Goal: Information Seeking & Learning: Learn about a topic

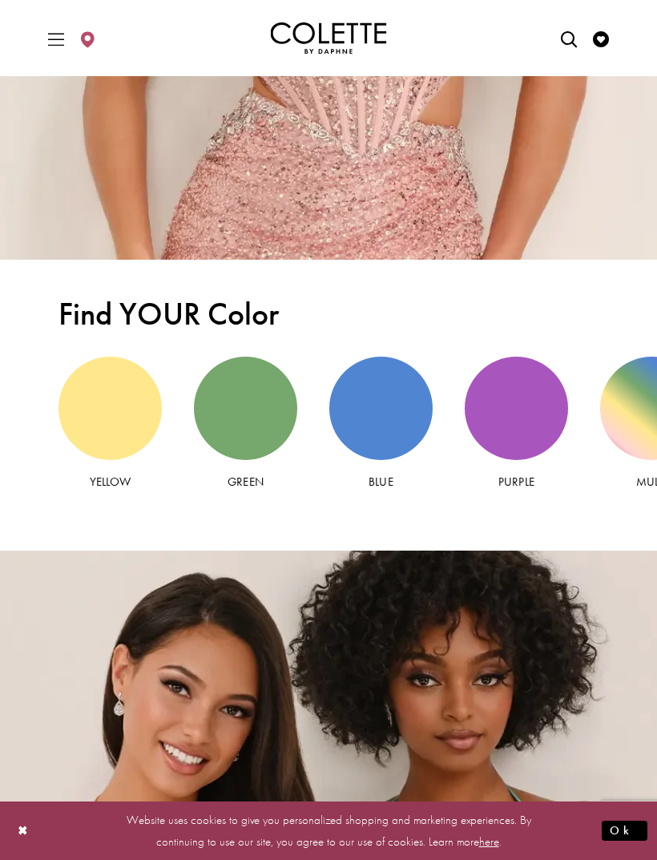
scroll to position [2555, 0]
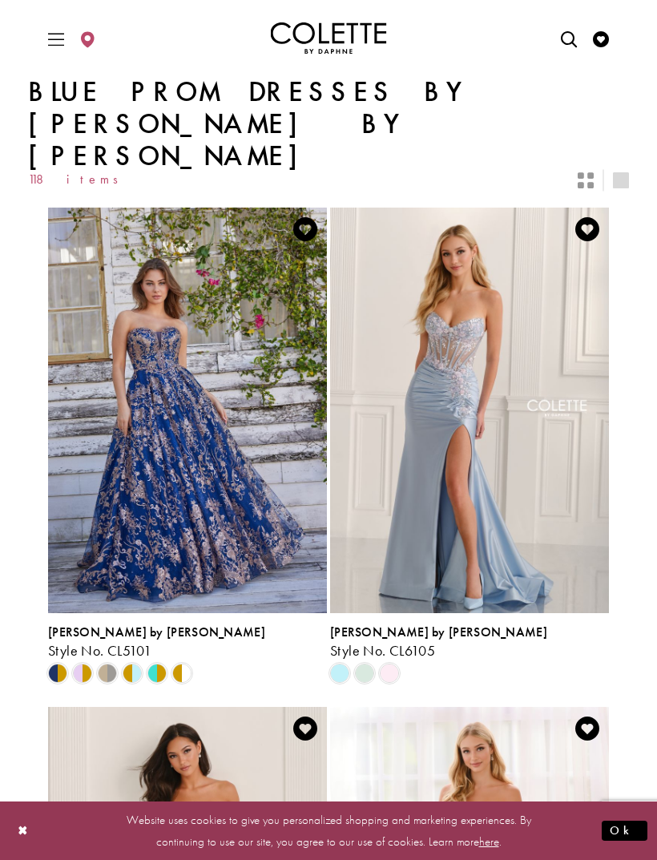
click at [524, 393] on img "Visit Colette by Daphne Style No. CL6105 Page" at bounding box center [469, 411] width 279 height 406
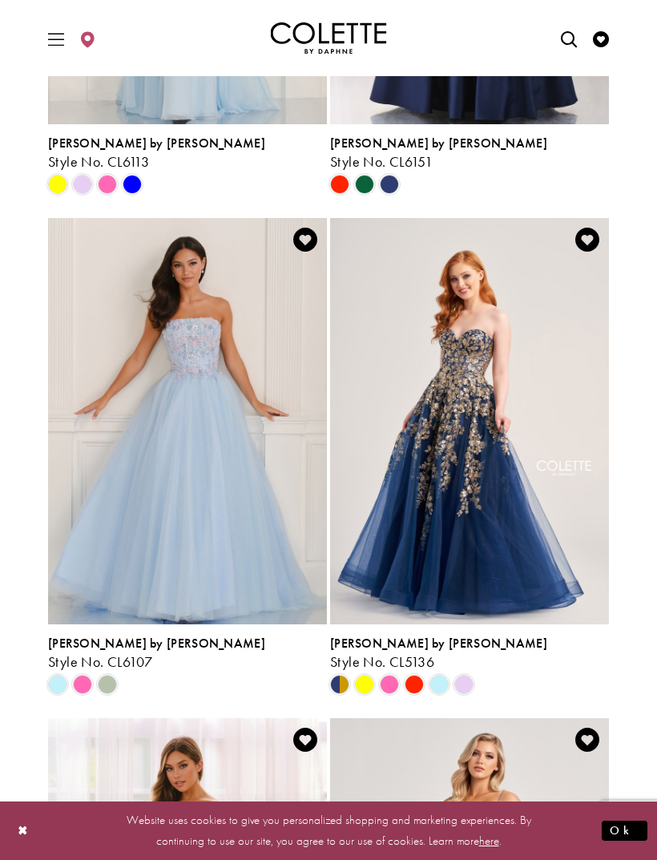
scroll to position [987, 0]
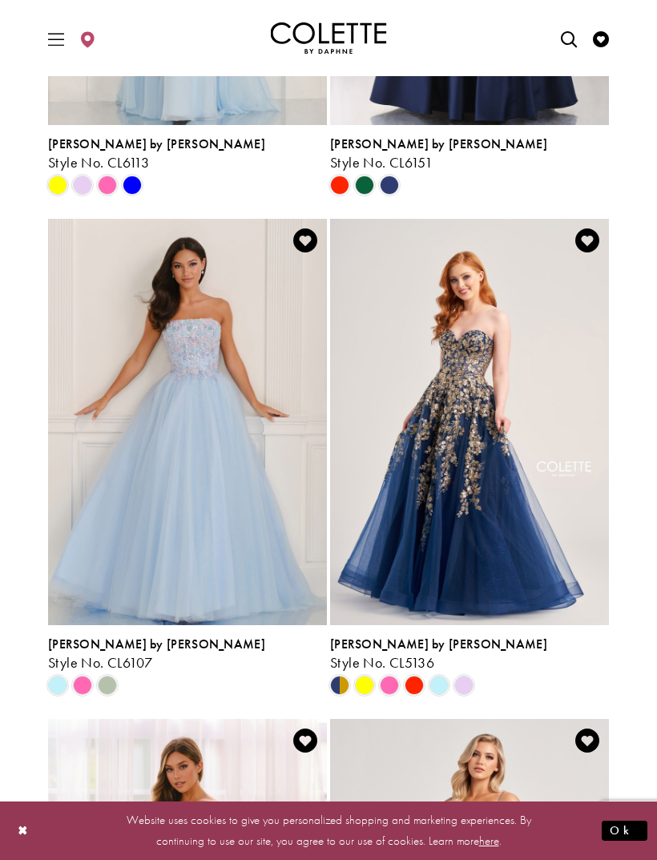
click at [442, 676] on span "Product List" at bounding box center [439, 685] width 19 height 19
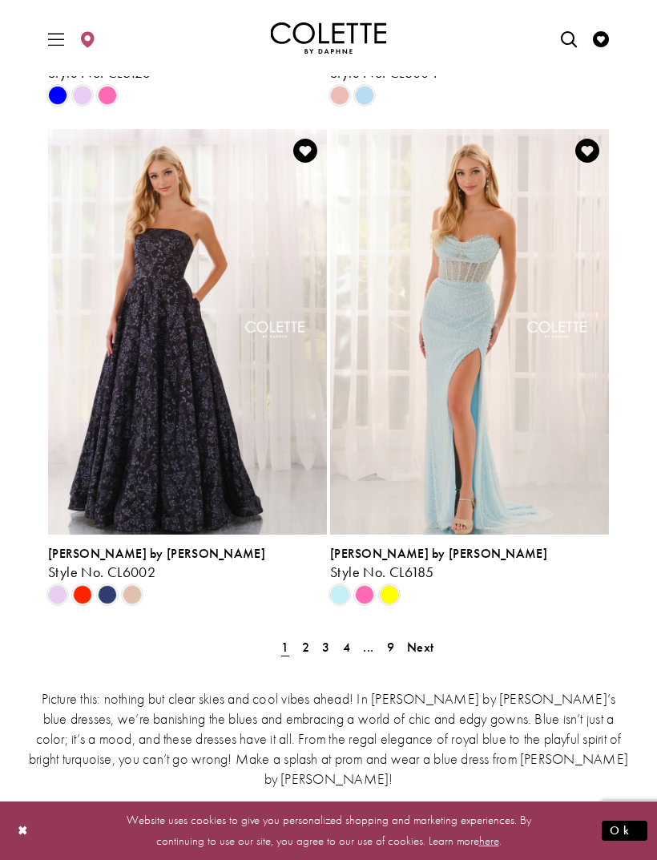
scroll to position [3087, 0]
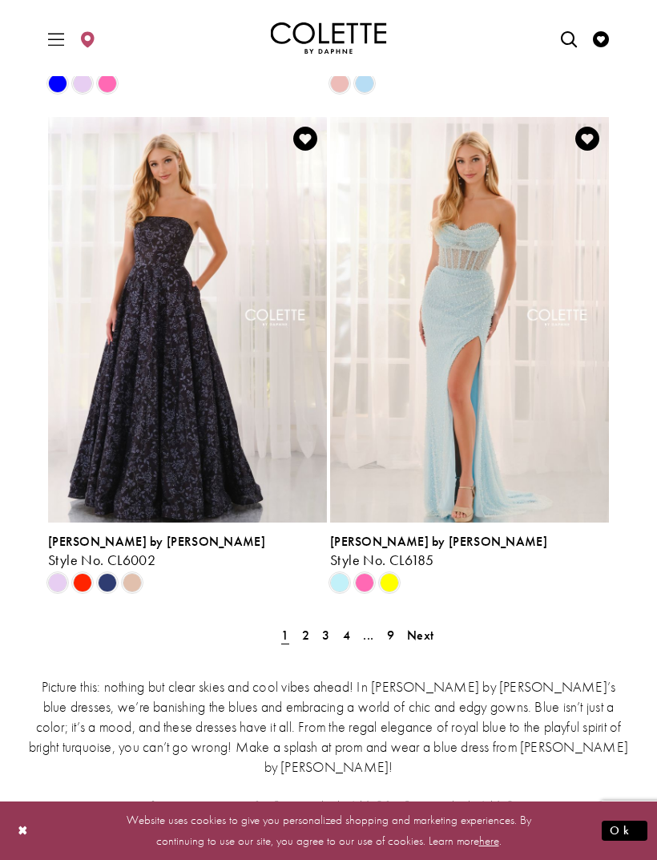
click at [311, 624] on link "2" at bounding box center [305, 635] width 17 height 23
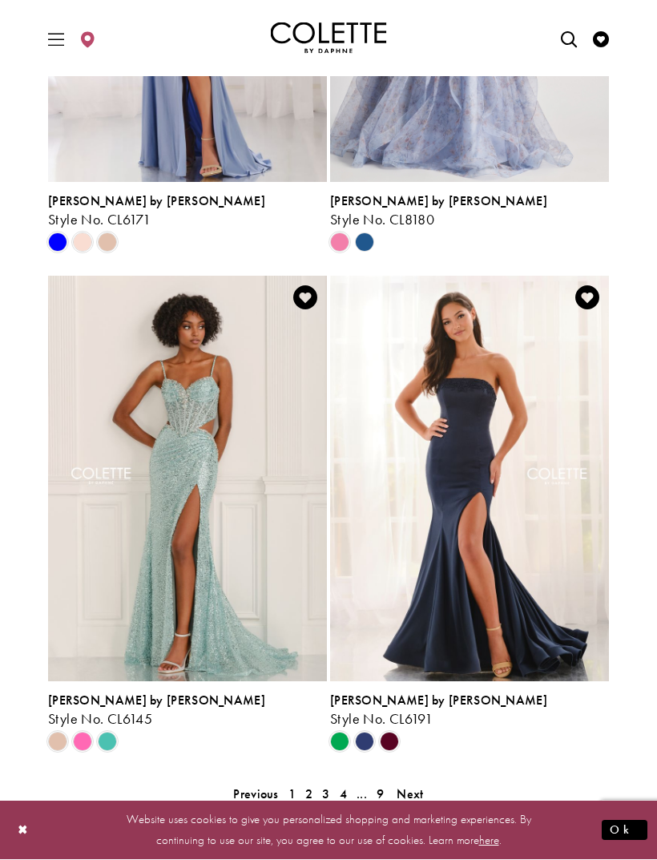
scroll to position [2955, 0]
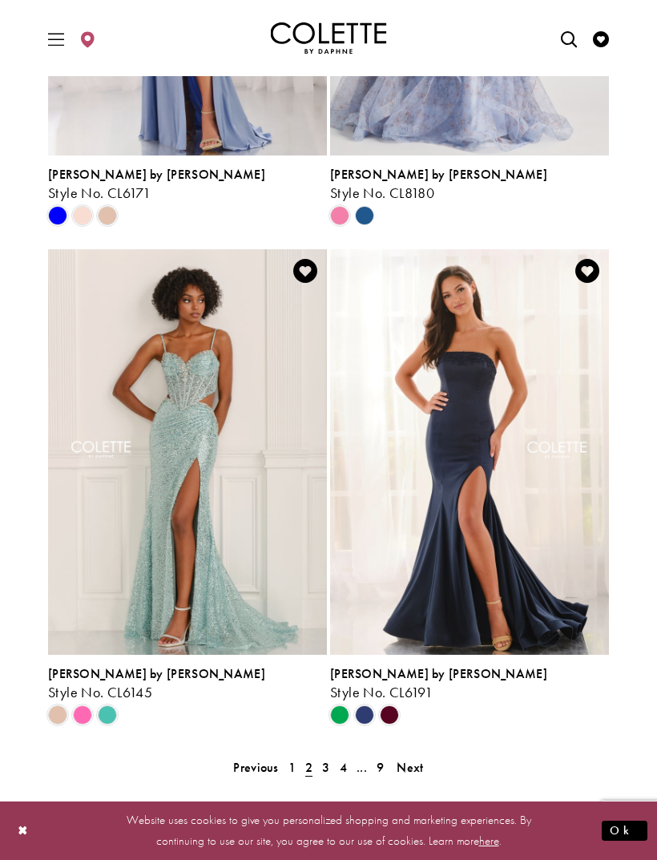
click at [327, 759] on span "3" at bounding box center [325, 767] width 7 height 17
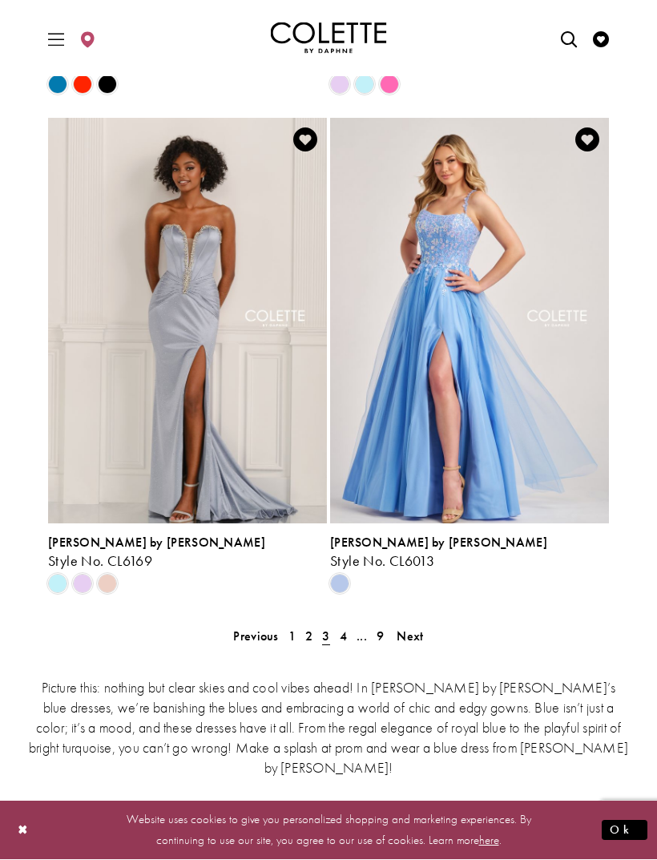
scroll to position [3087, 0]
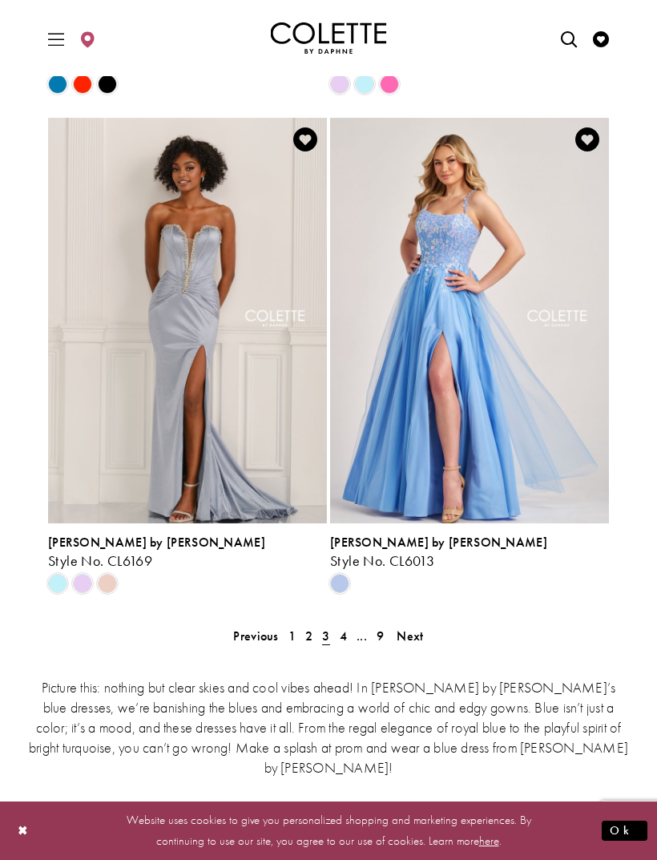
click at [342, 628] on span "4" at bounding box center [343, 636] width 7 height 17
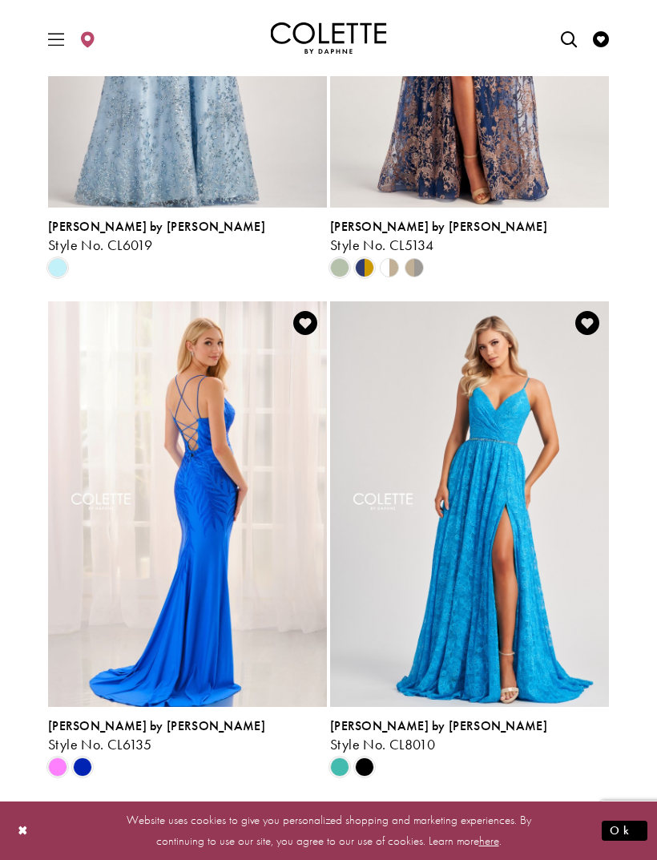
scroll to position [2903, 0]
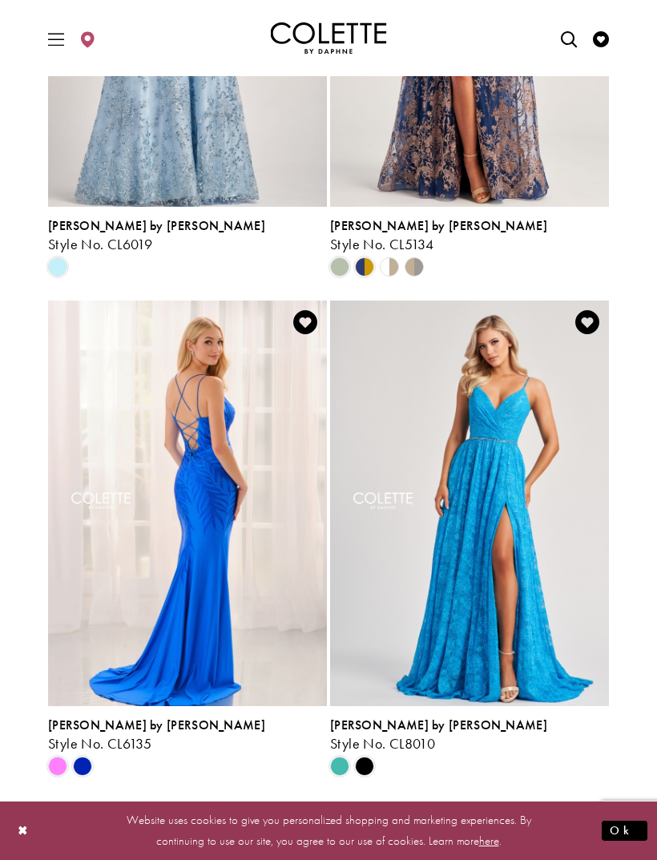
click at [353, 810] on span "5" at bounding box center [352, 818] width 7 height 17
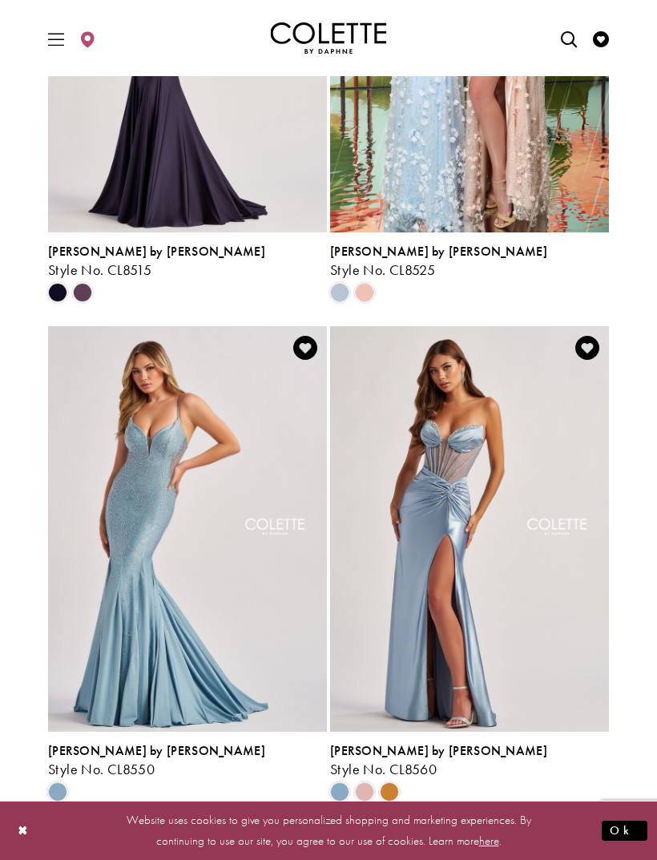
scroll to position [2877, 0]
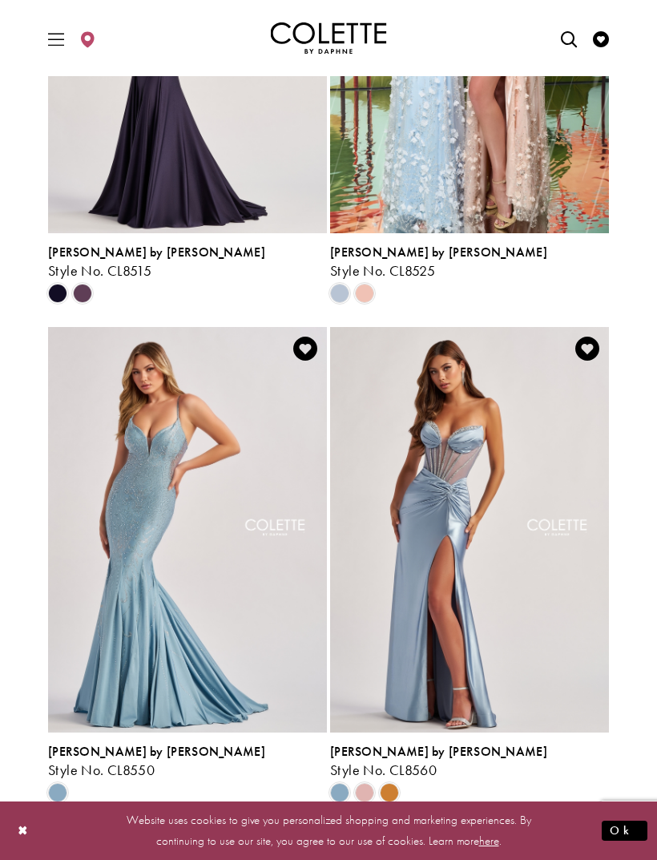
click at [353, 837] on span "6" at bounding box center [352, 845] width 7 height 17
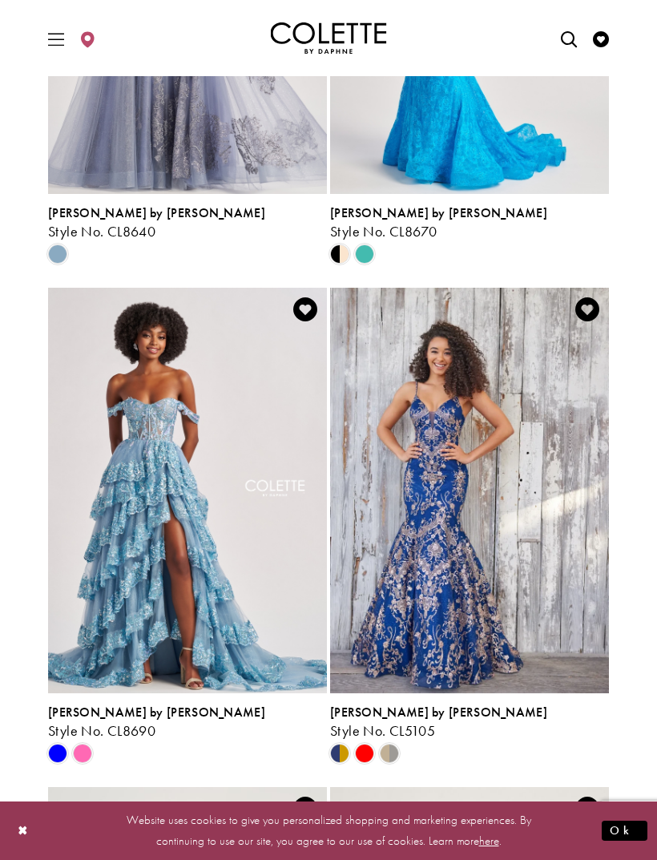
scroll to position [1419, 0]
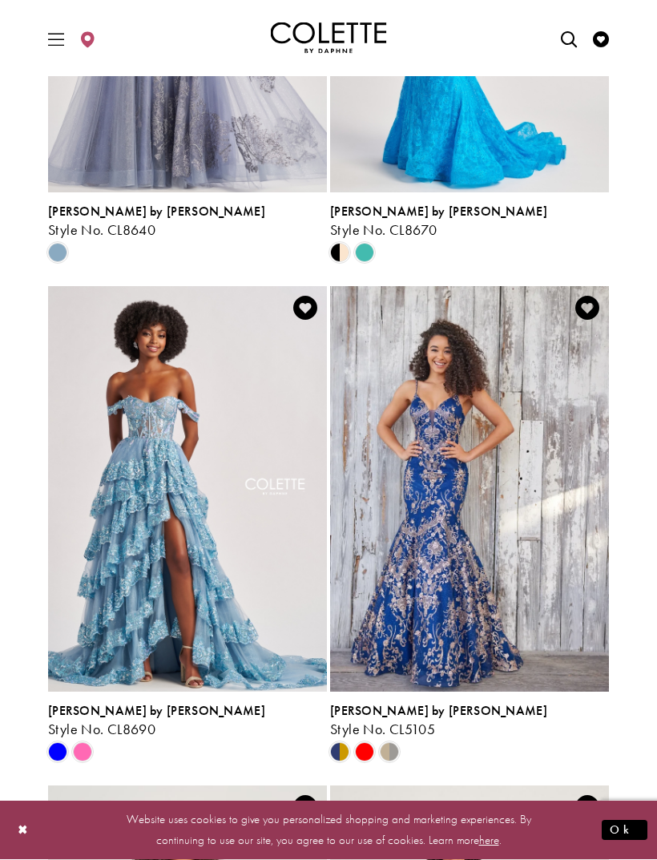
click at [86, 743] on span "Product List" at bounding box center [82, 752] width 19 height 19
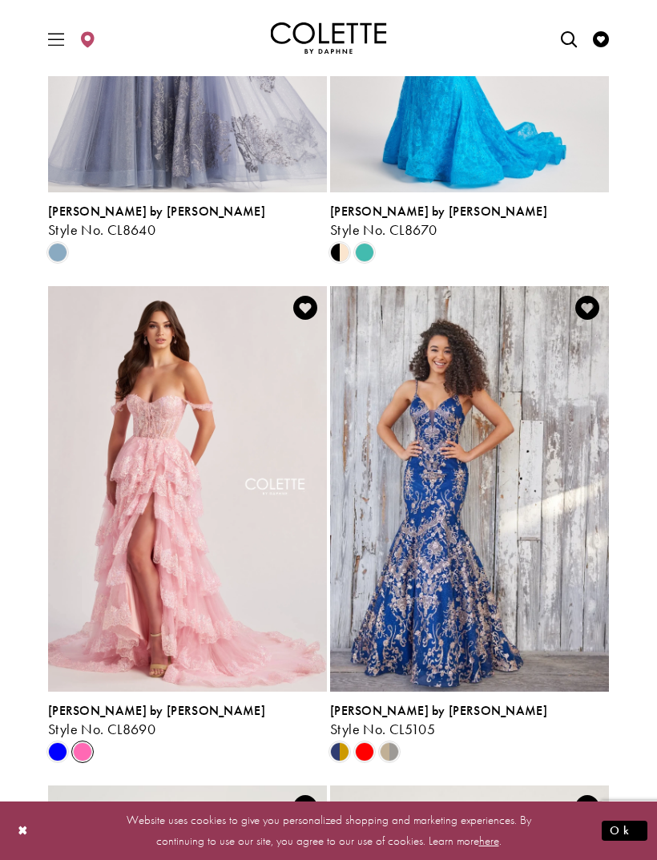
click at [63, 742] on span "Product List" at bounding box center [57, 751] width 19 height 19
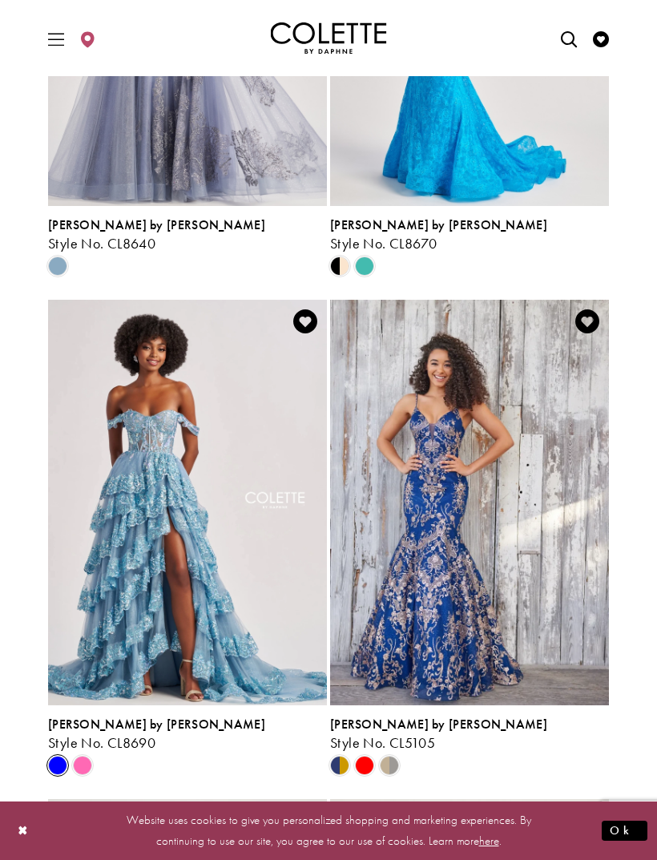
scroll to position [1392, 0]
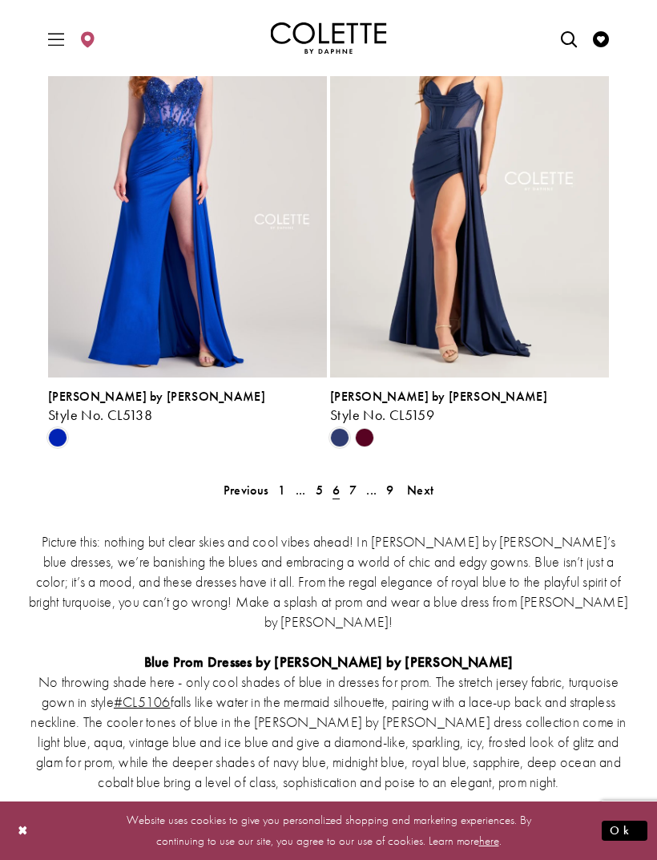
click at [352, 482] on span "7" at bounding box center [352, 490] width 7 height 17
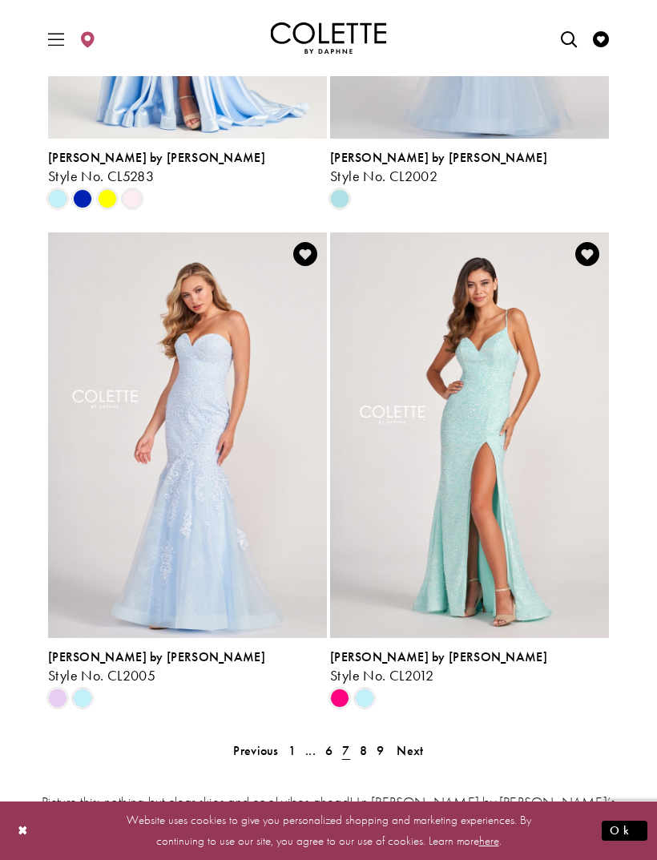
scroll to position [2973, 0]
click at [364, 741] on span "8" at bounding box center [363, 749] width 7 height 17
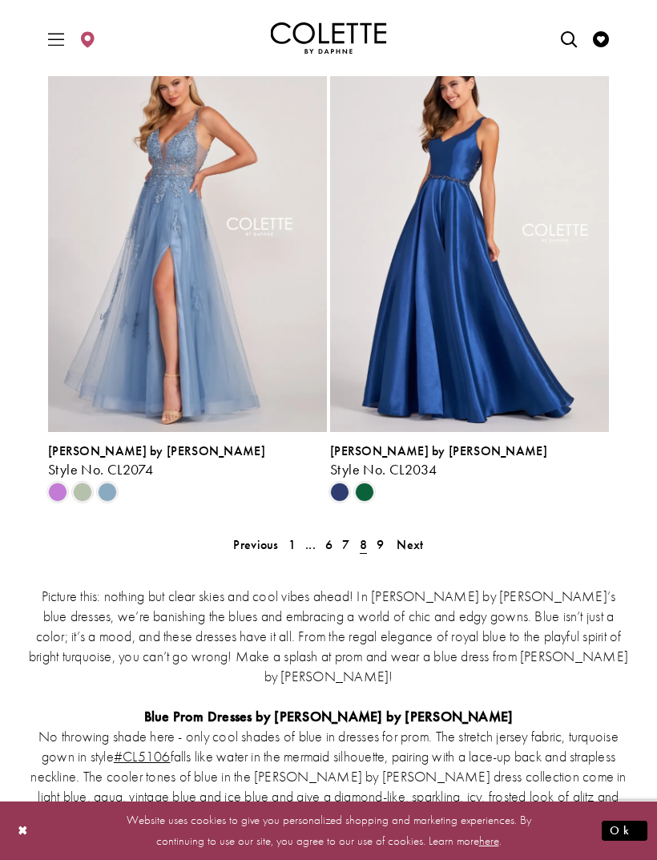
scroll to position [3177, 0]
click at [377, 537] on span "9" at bounding box center [380, 545] width 7 height 17
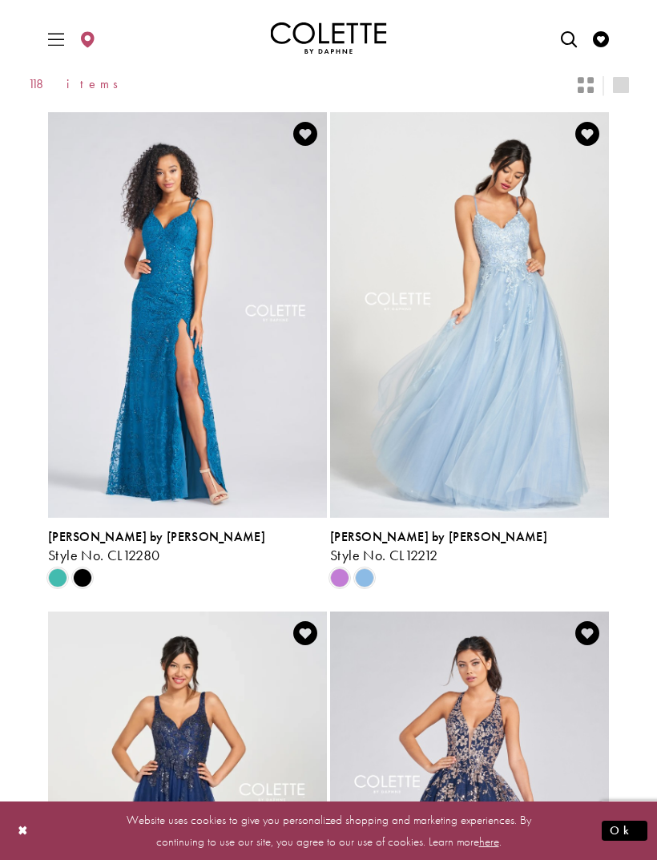
scroll to position [97, 0]
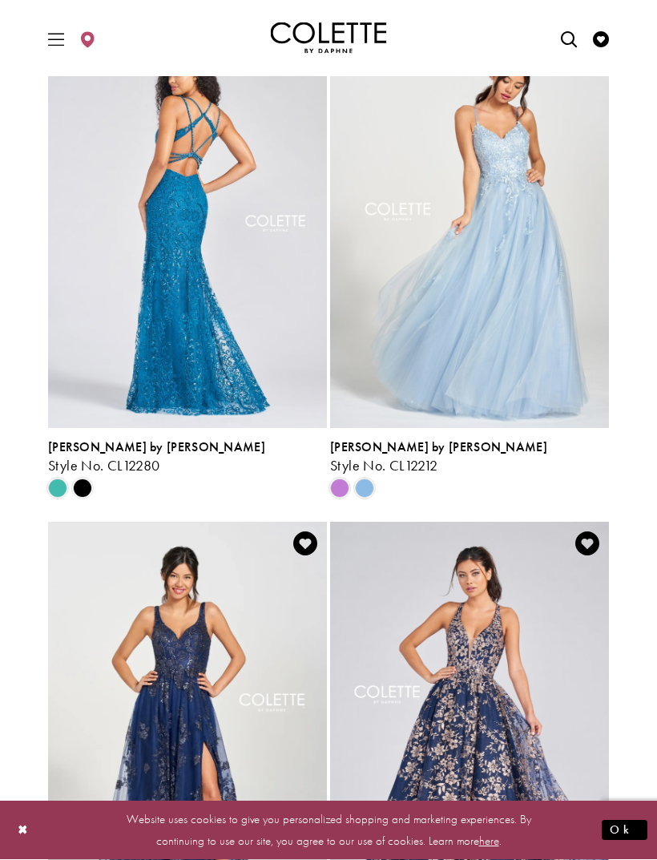
click at [60, 49] on span "Toggle Main Navigation Menu" at bounding box center [56, 38] width 24 height 44
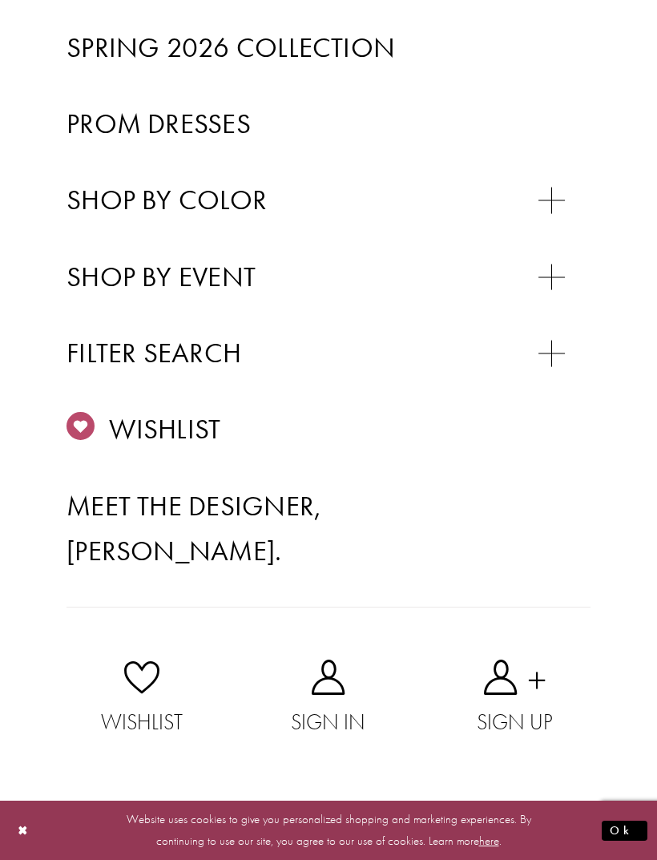
scroll to position [543, 0]
click at [0, 0] on div "Primary block" at bounding box center [0, 0] width 0 height 0
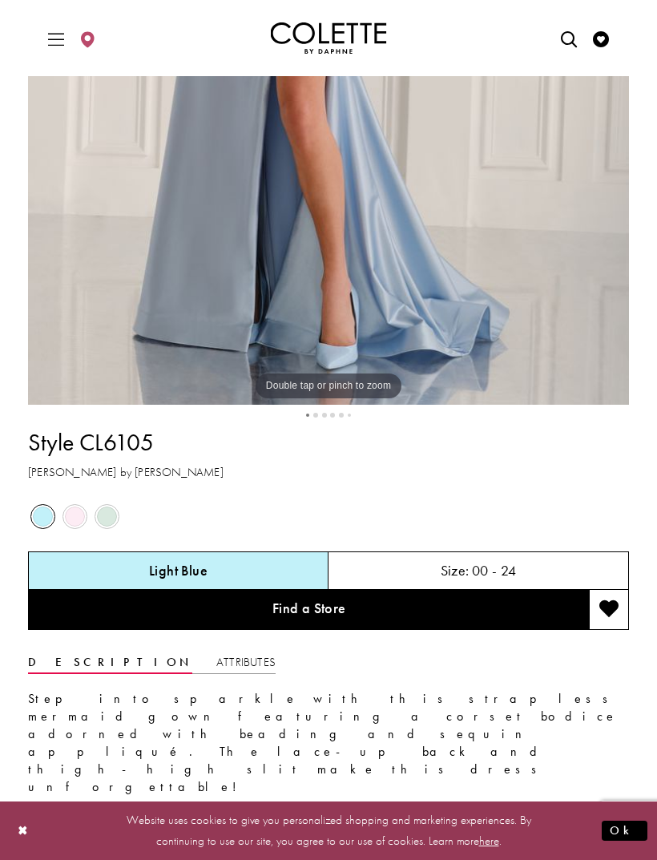
scroll to position [549, 0]
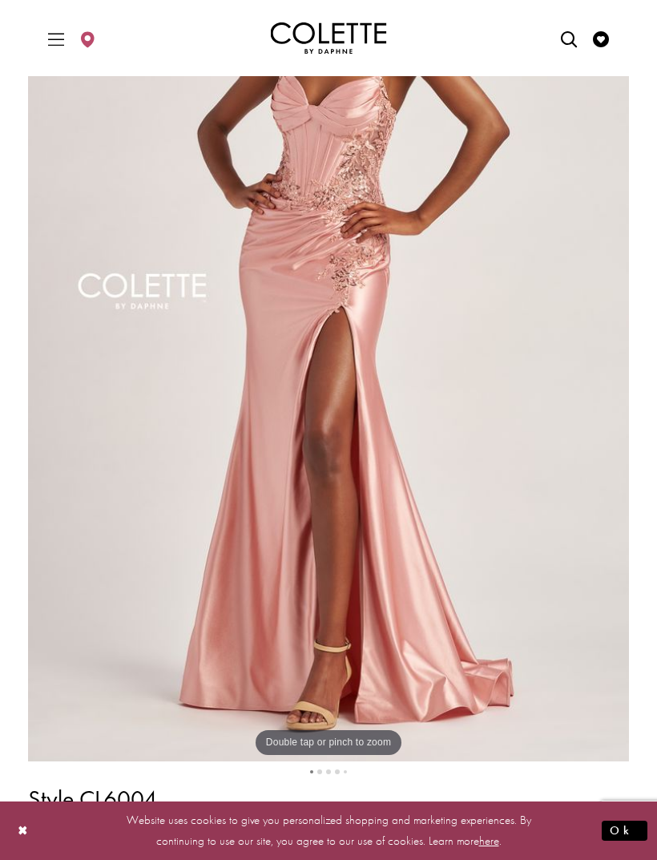
scroll to position [244, 0]
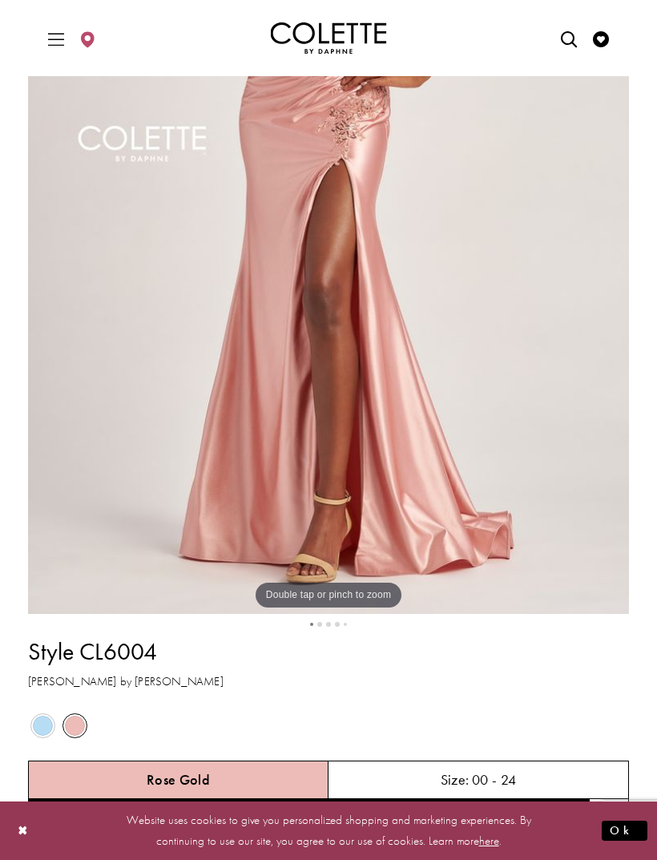
click at [43, 723] on span "Product color controls state depends on size chosen" at bounding box center [43, 726] width 20 height 20
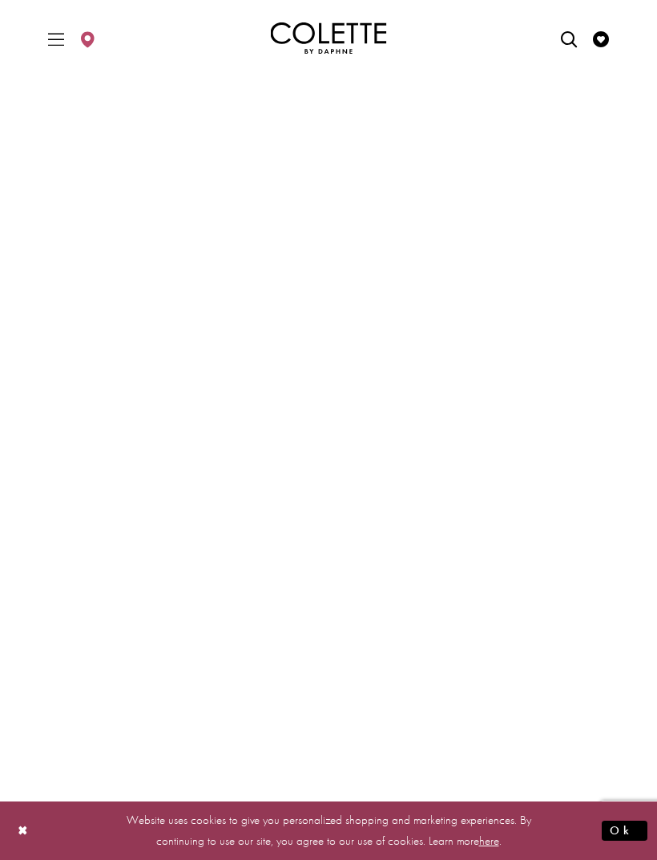
scroll to position [0, 0]
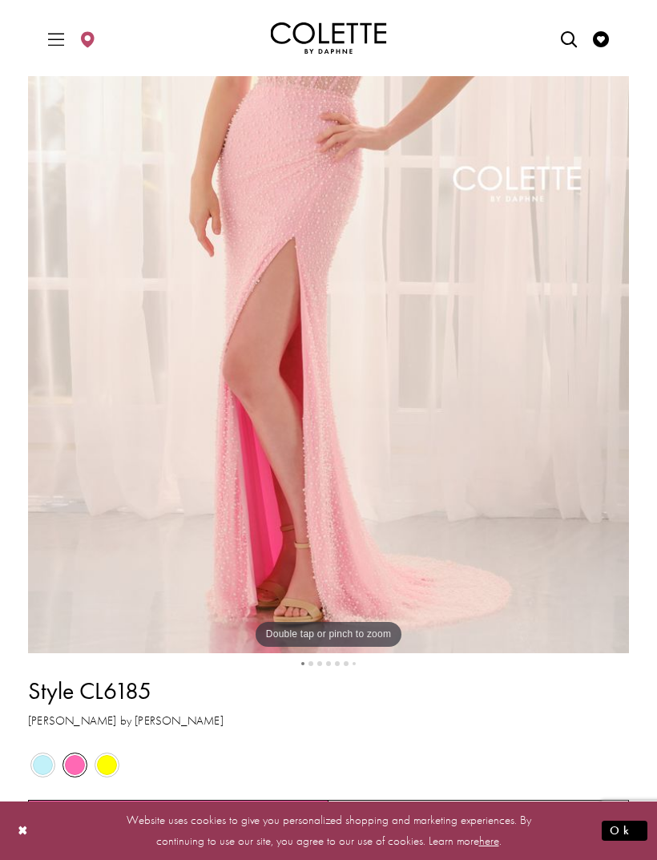
scroll to position [410, 0]
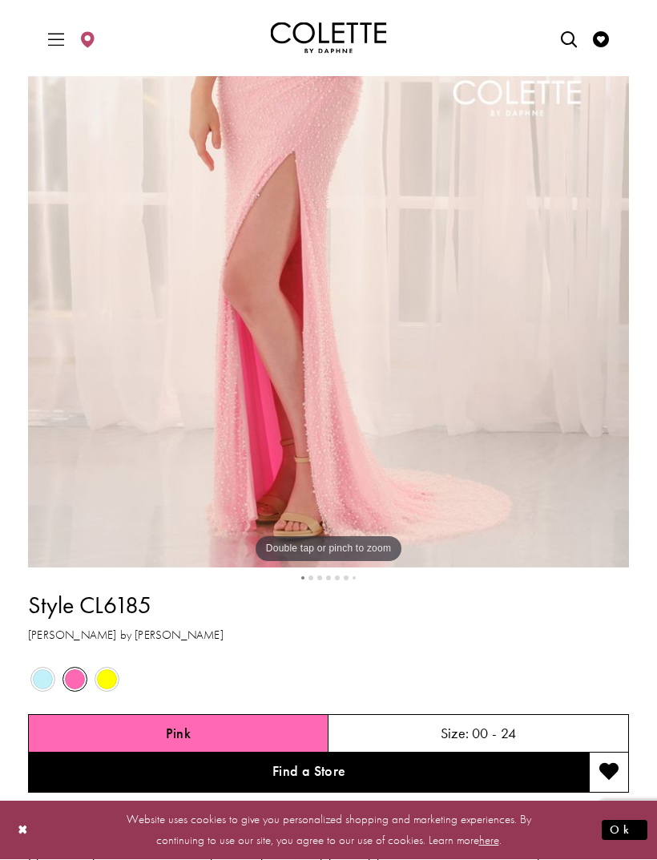
click at [34, 661] on div "Style CL6185 [PERSON_NAME] by [PERSON_NAME] Out of Stock Out of Stock" at bounding box center [328, 778] width 601 height 394
click at [33, 678] on span "Product color controls state depends on size chosen" at bounding box center [43, 680] width 20 height 20
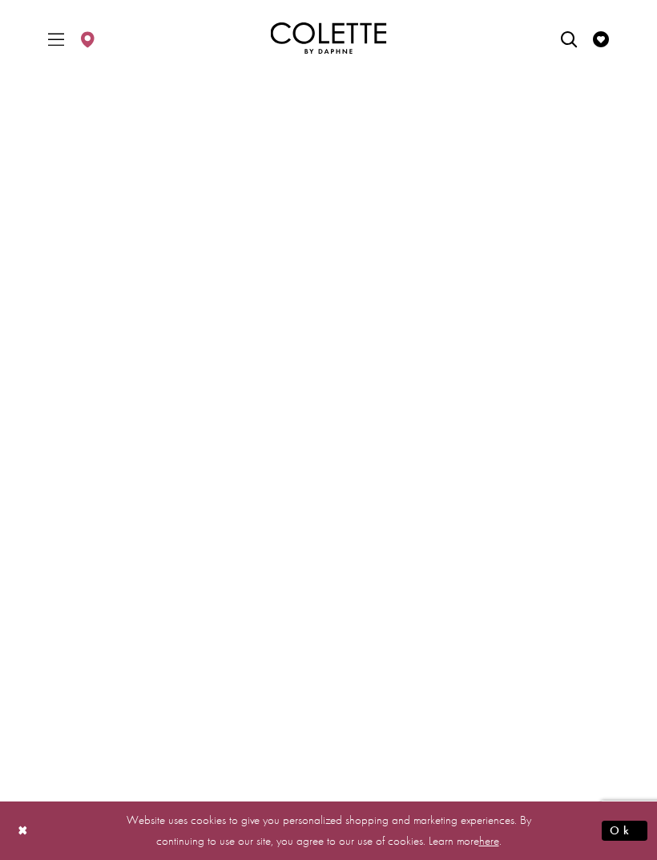
scroll to position [129, 0]
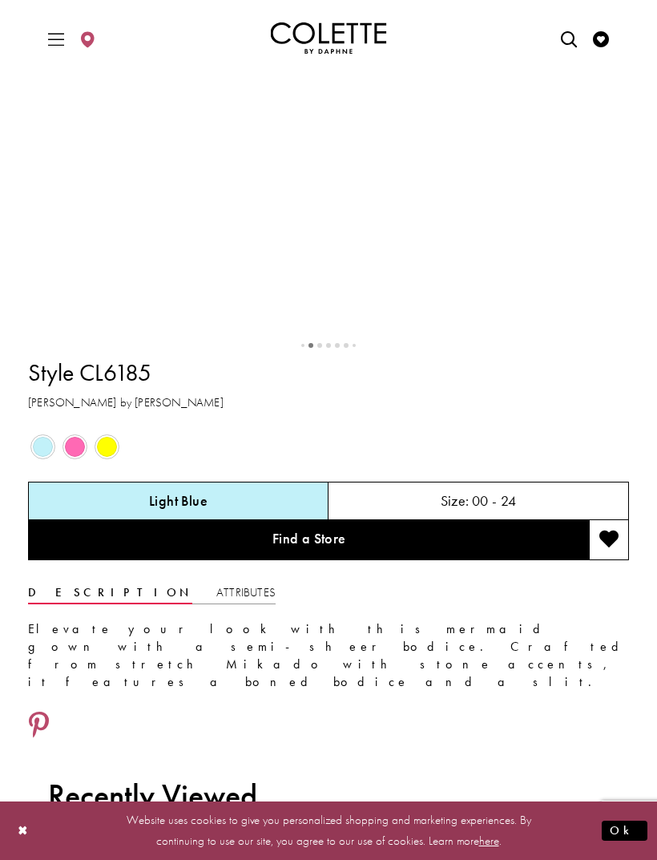
click at [33, 457] on span "Product color controls state depends on size chosen" at bounding box center [43, 447] width 20 height 20
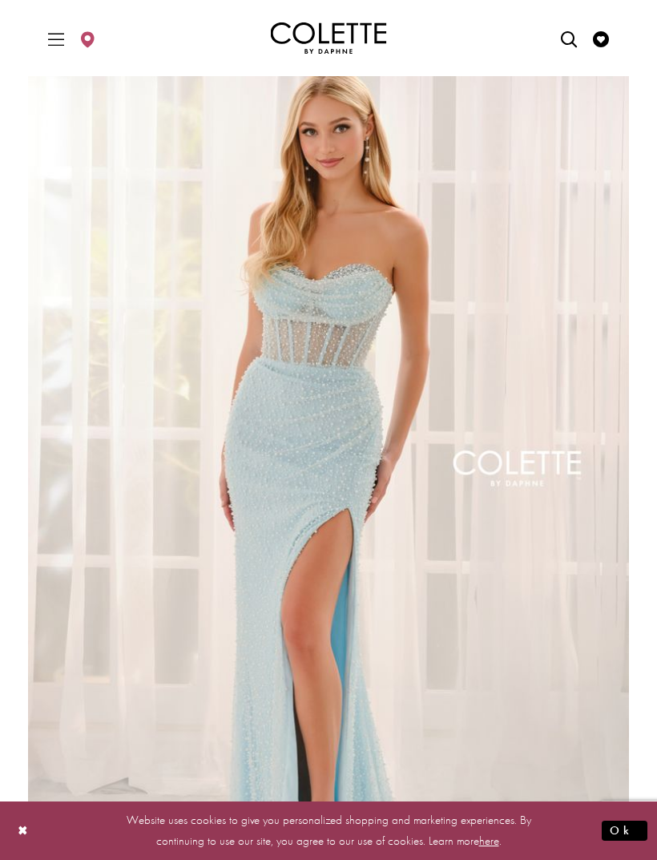
scroll to position [44, 0]
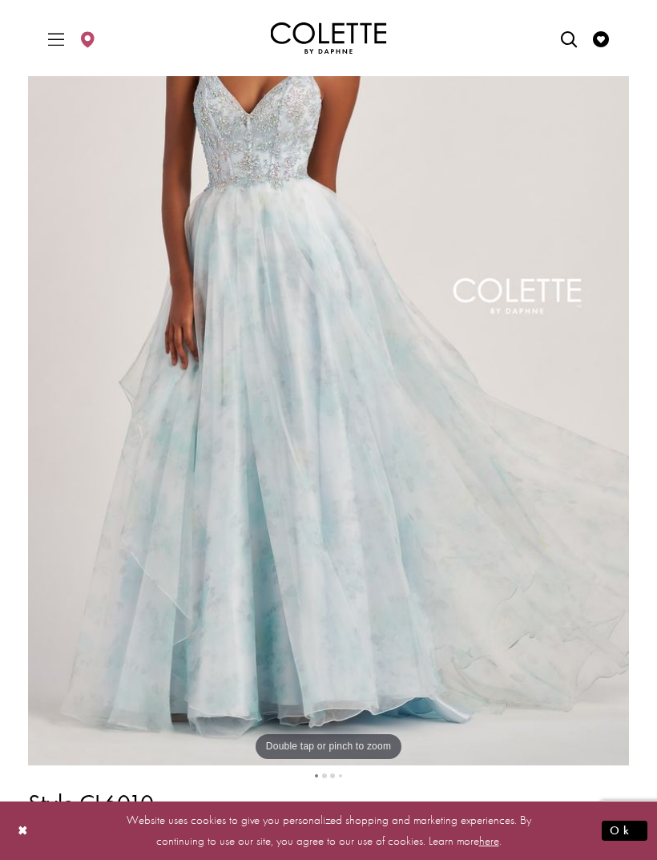
scroll to position [211, 0]
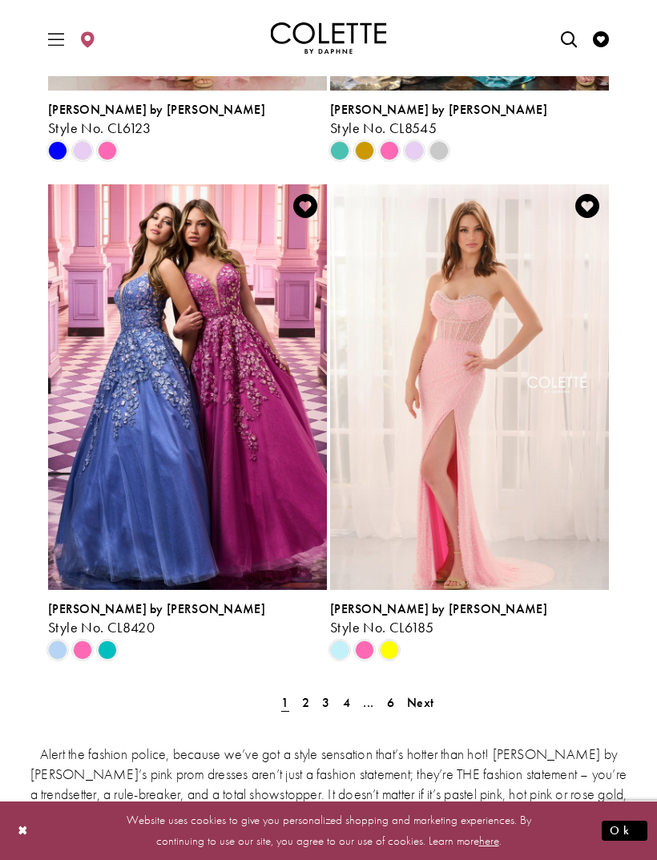
scroll to position [3020, 0]
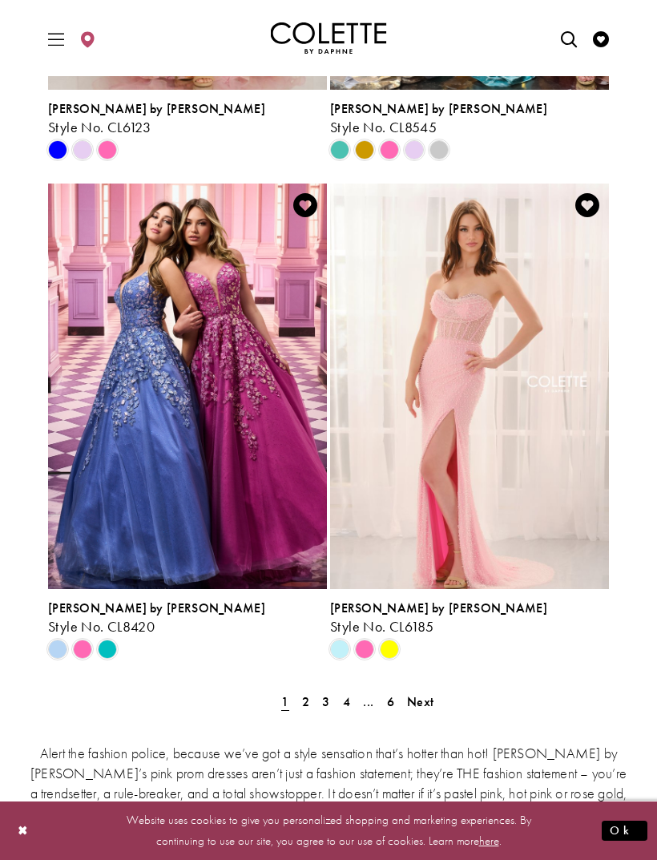
click at [303, 693] on span "2" at bounding box center [305, 701] width 7 height 17
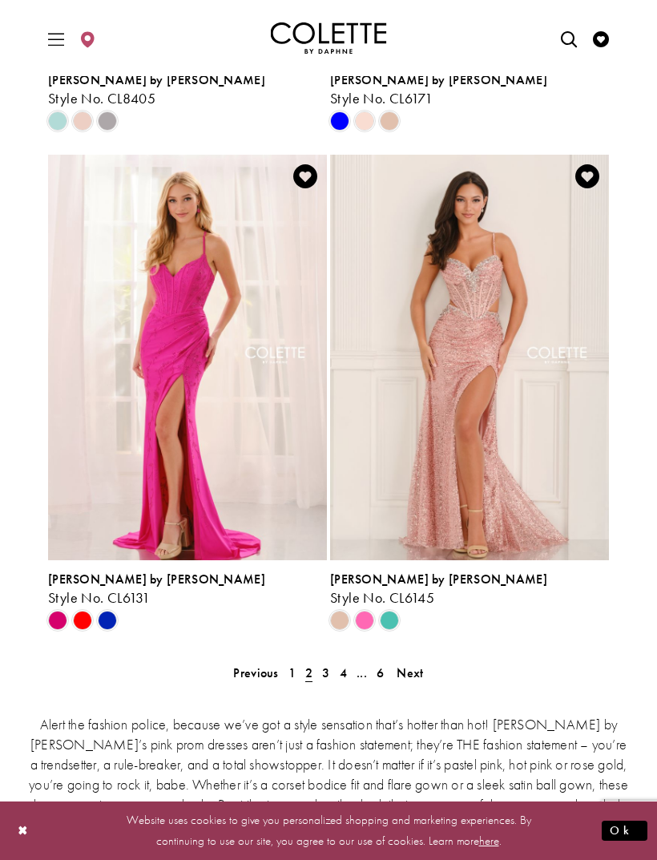
scroll to position [3052, 0]
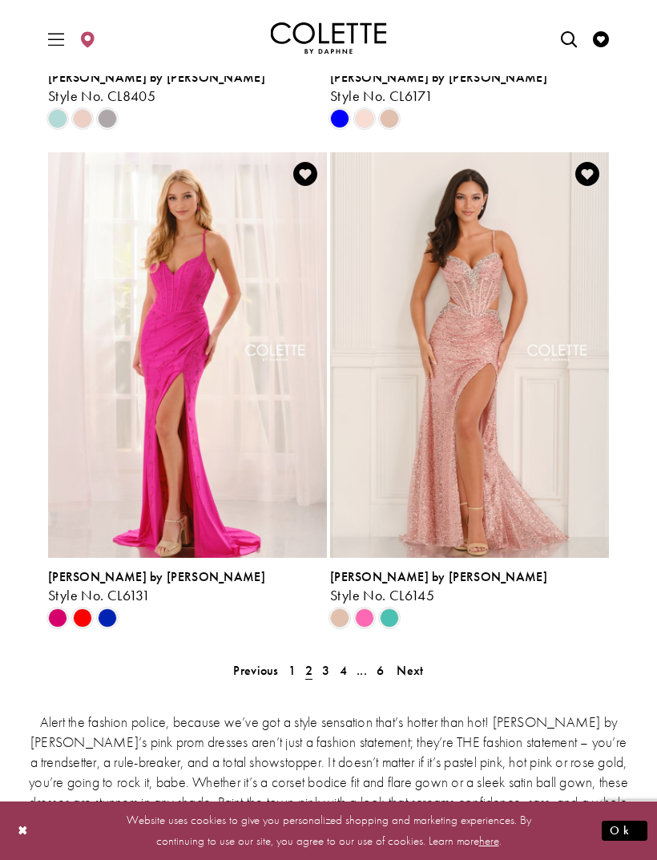
click at [325, 662] on span "3" at bounding box center [325, 670] width 7 height 17
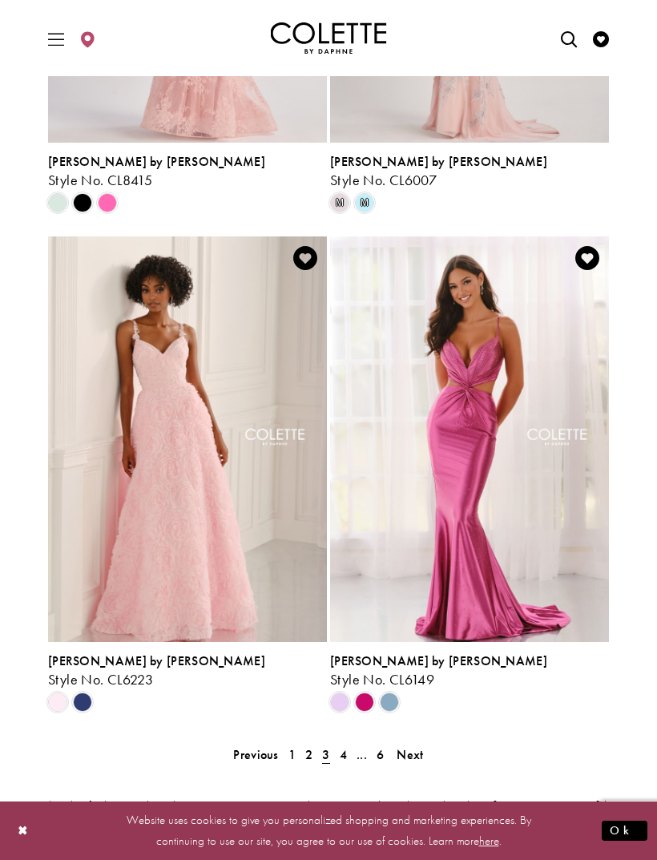
scroll to position [2967, 0]
click at [343, 746] on span "4" at bounding box center [343, 754] width 7 height 17
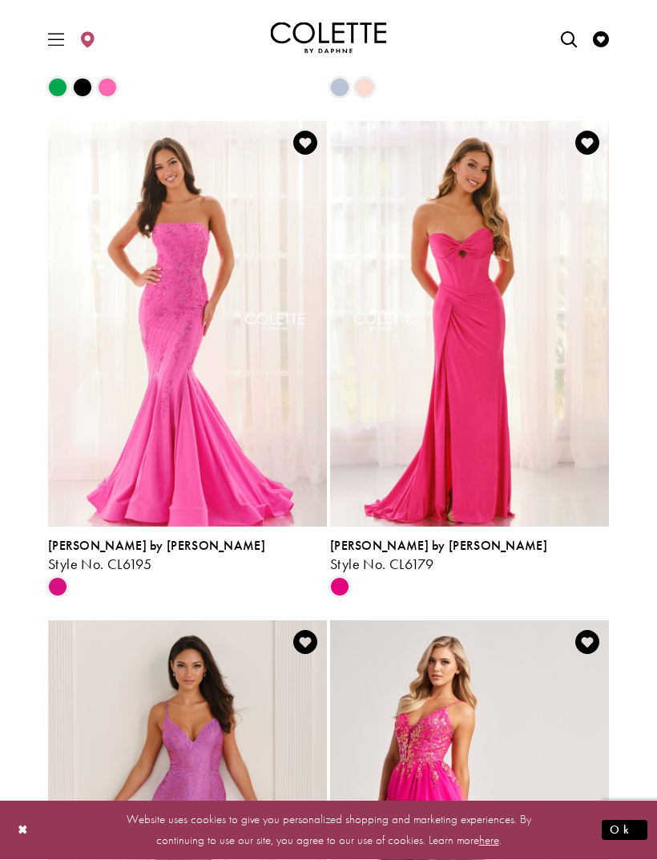
scroll to position [220, 0]
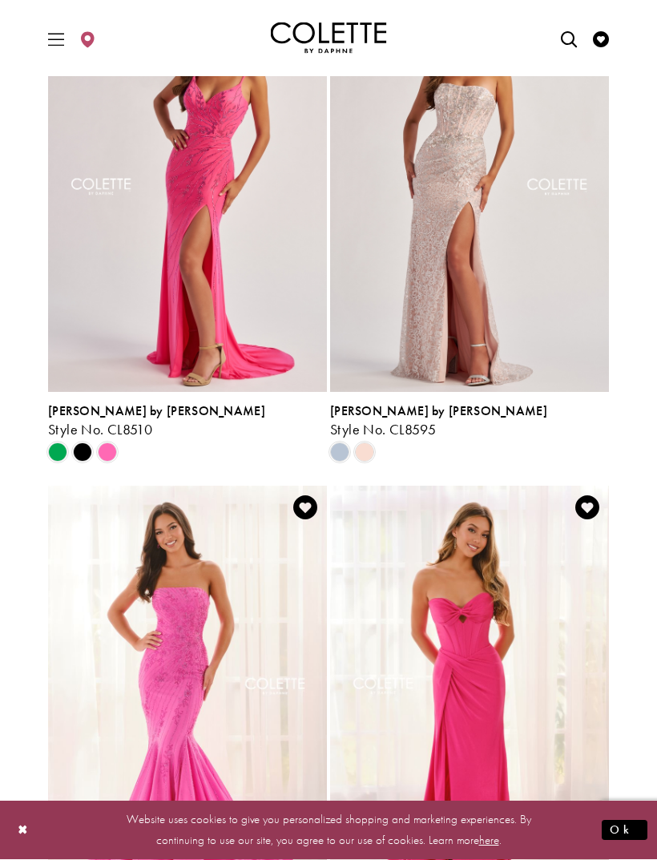
click at [46, 33] on span "Toggle Main Navigation Menu" at bounding box center [56, 38] width 24 height 44
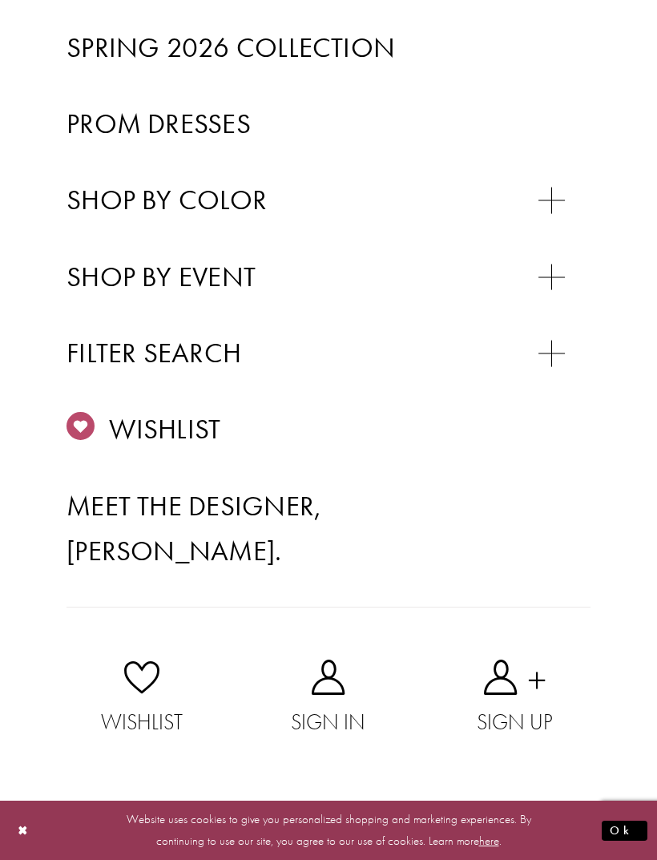
scroll to position [566, 0]
click at [0, 0] on div "Primary block" at bounding box center [0, 0] width 0 height 0
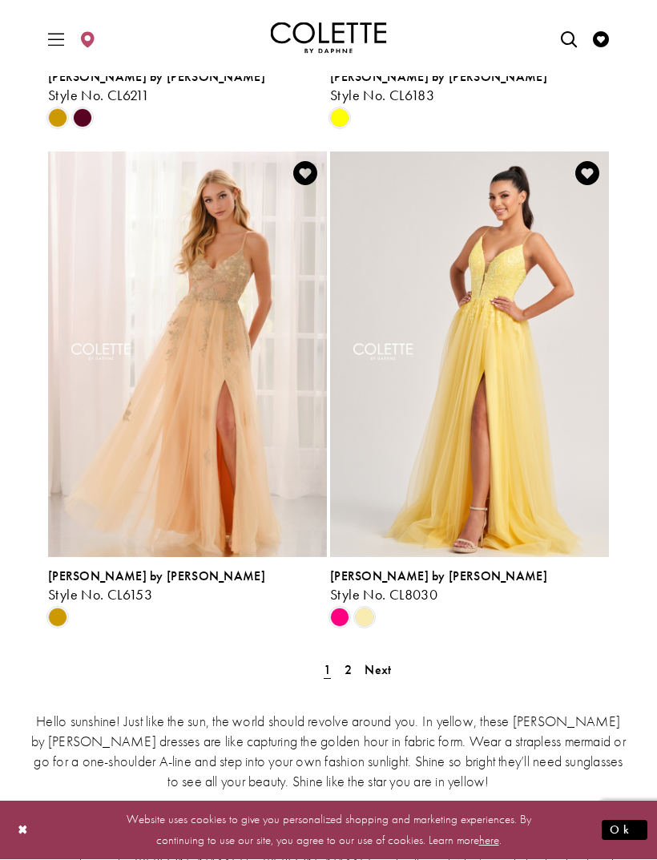
scroll to position [3054, 0]
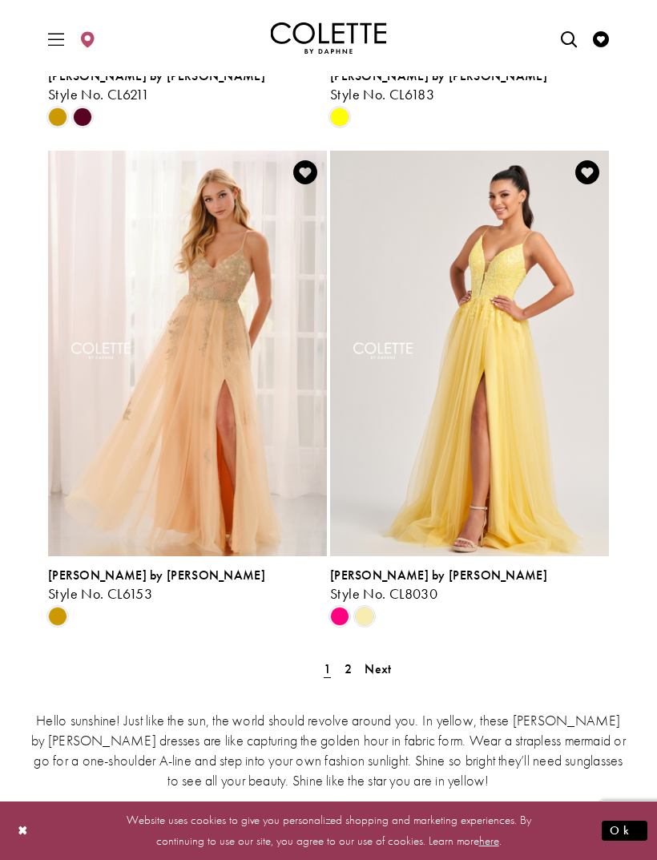
click at [348, 660] on span "2" at bounding box center [348, 668] width 7 height 17
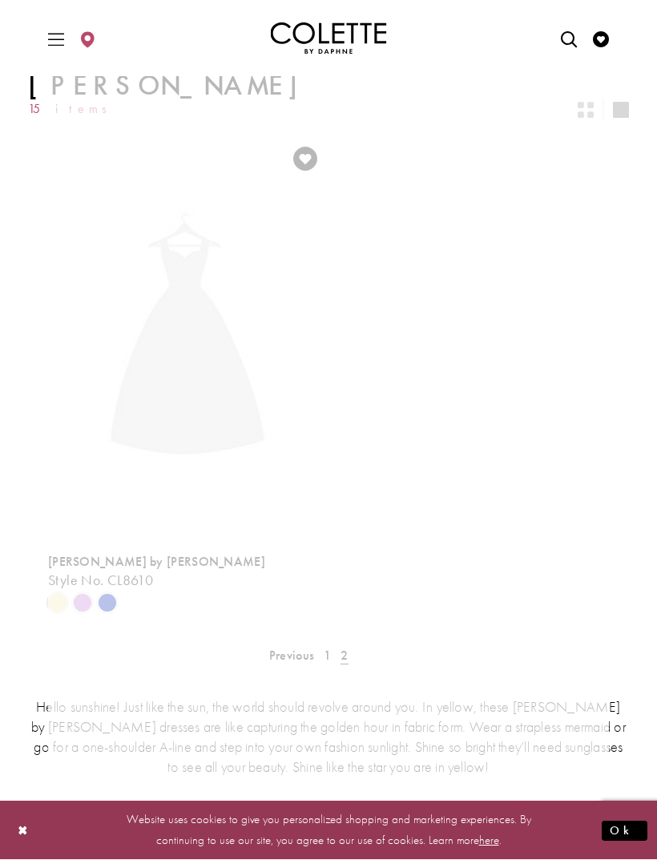
scroll to position [67, 0]
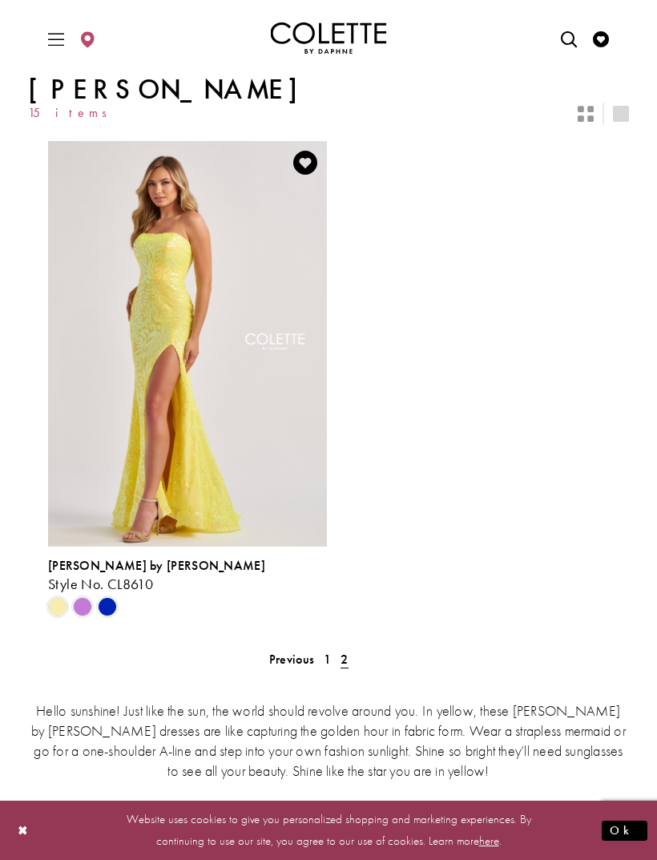
click at [50, 54] on span "Toggle Main Navigation Menu" at bounding box center [56, 38] width 24 height 44
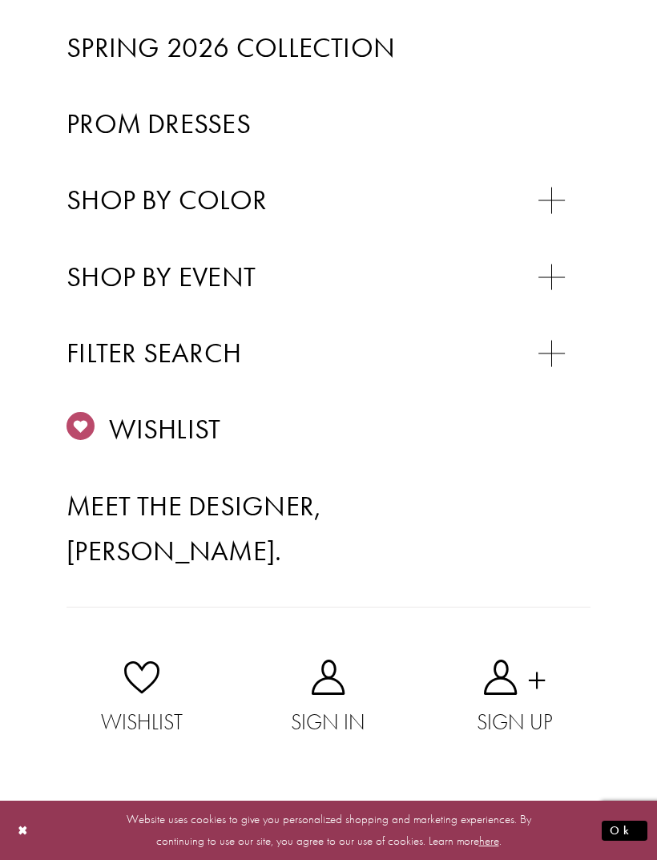
scroll to position [559, 0]
click at [0, 0] on div "Primary block" at bounding box center [0, 0] width 0 height 0
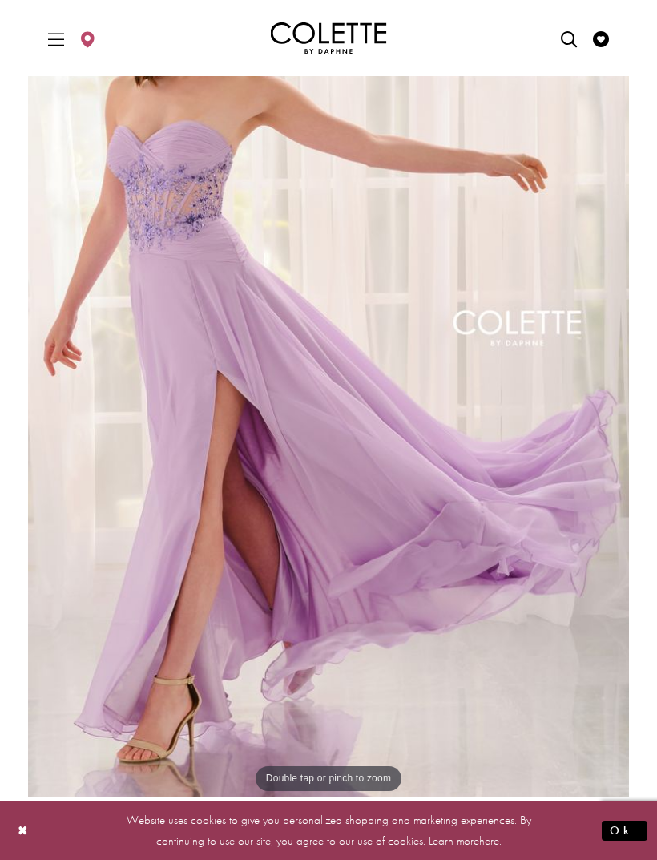
scroll to position [189, 0]
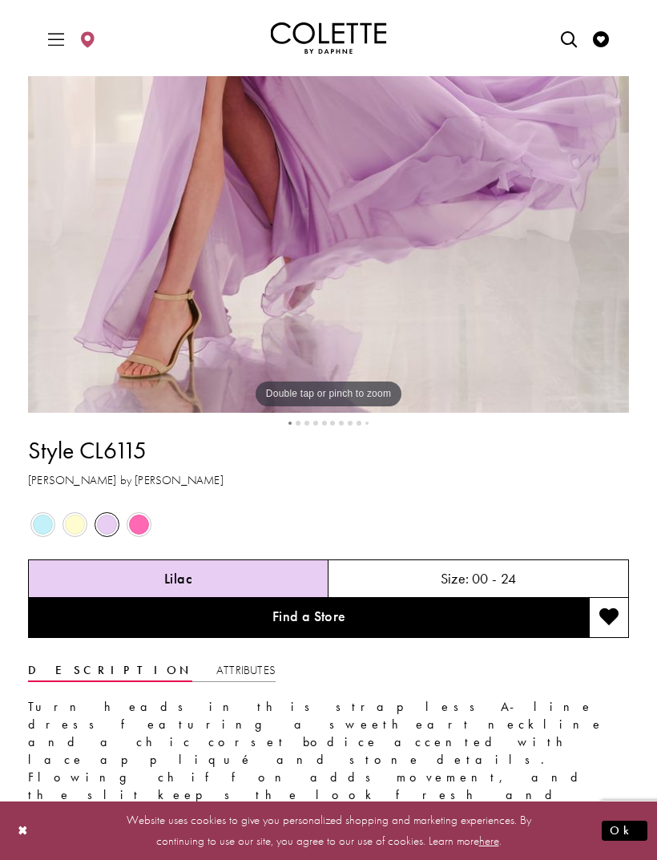
click at [67, 528] on span "Product color controls state depends on size chosen" at bounding box center [75, 525] width 20 height 20
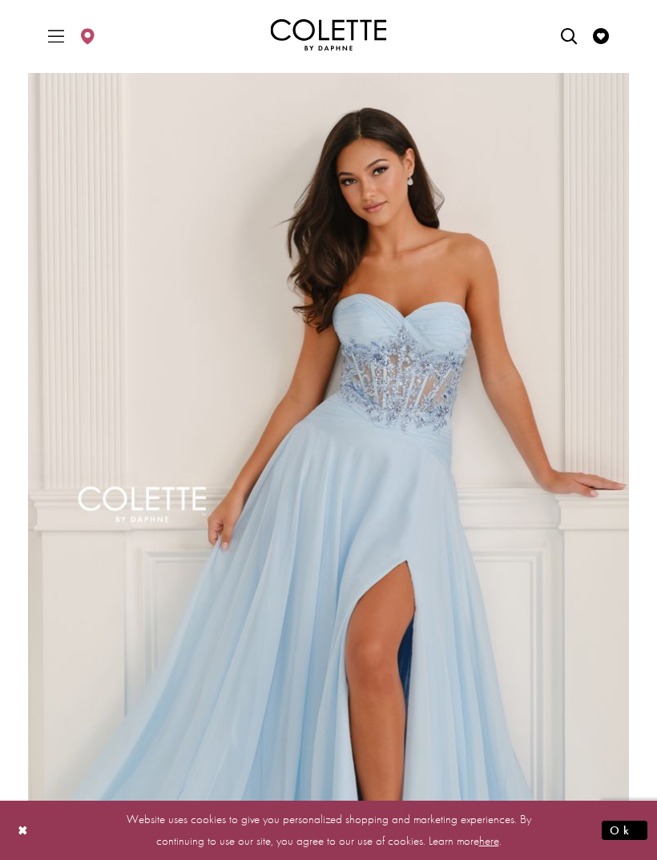
scroll to position [0, 0]
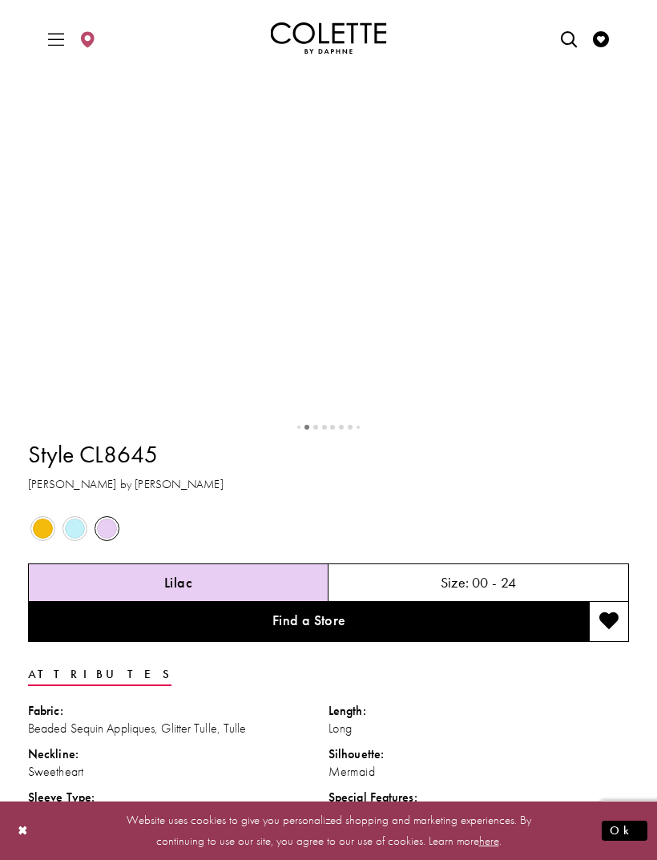
scroll to position [583, 0]
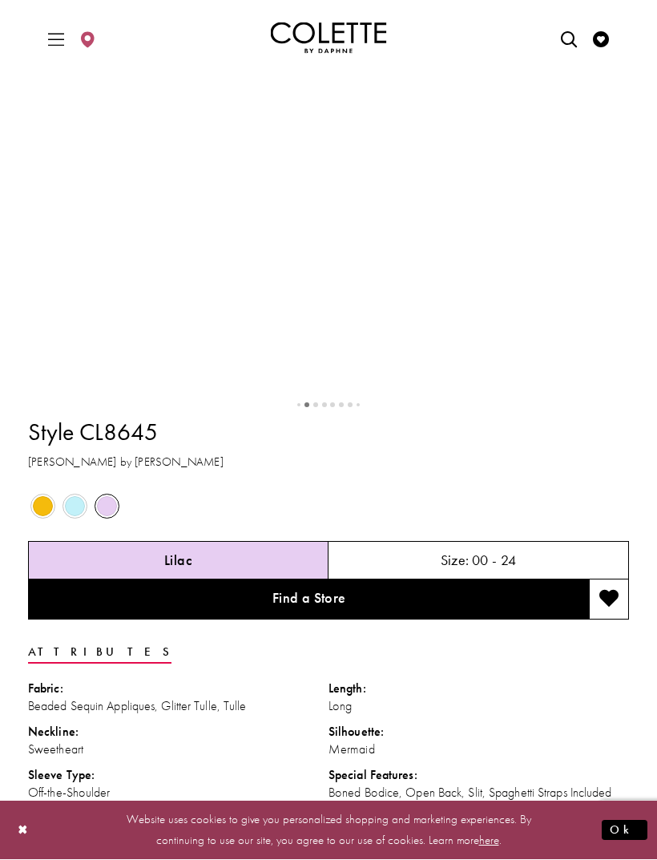
click at [39, 517] on span "Product color controls state depends on size chosen" at bounding box center [43, 507] width 20 height 20
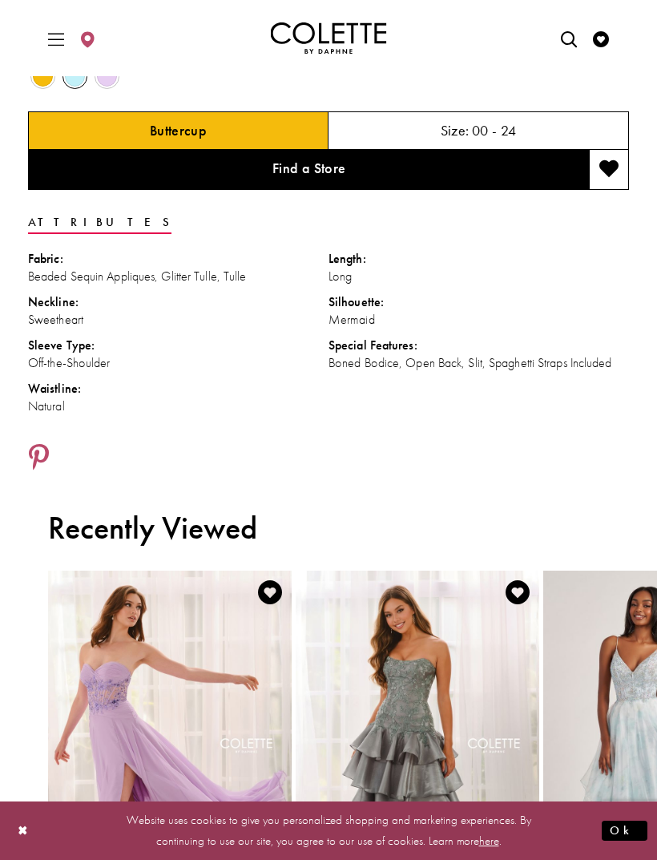
scroll to position [1018, 0]
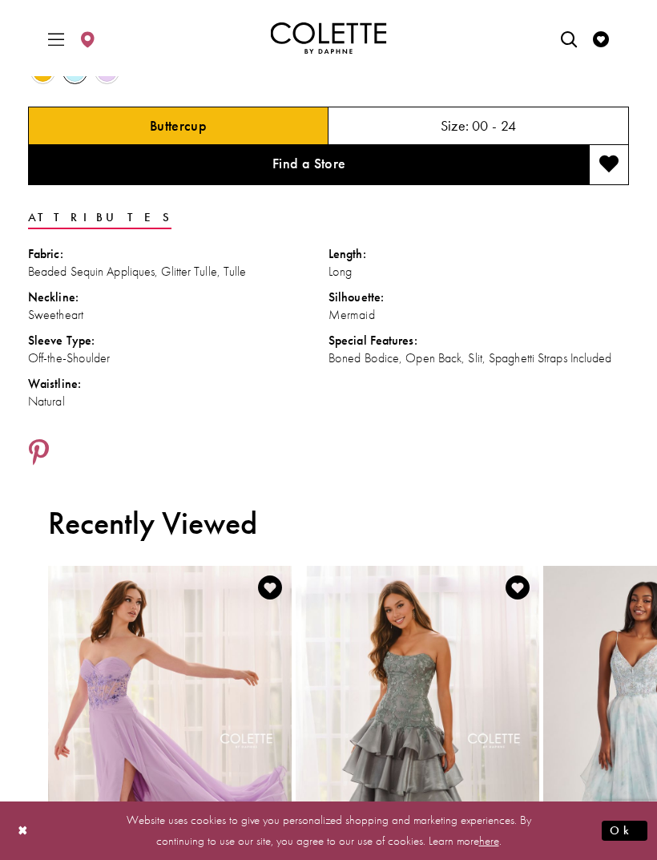
click at [560, 145] on div "Size: 00 - 24" at bounding box center [479, 126] width 301 height 38
click at [507, 134] on h5 "00 - 24" at bounding box center [494, 126] width 45 height 16
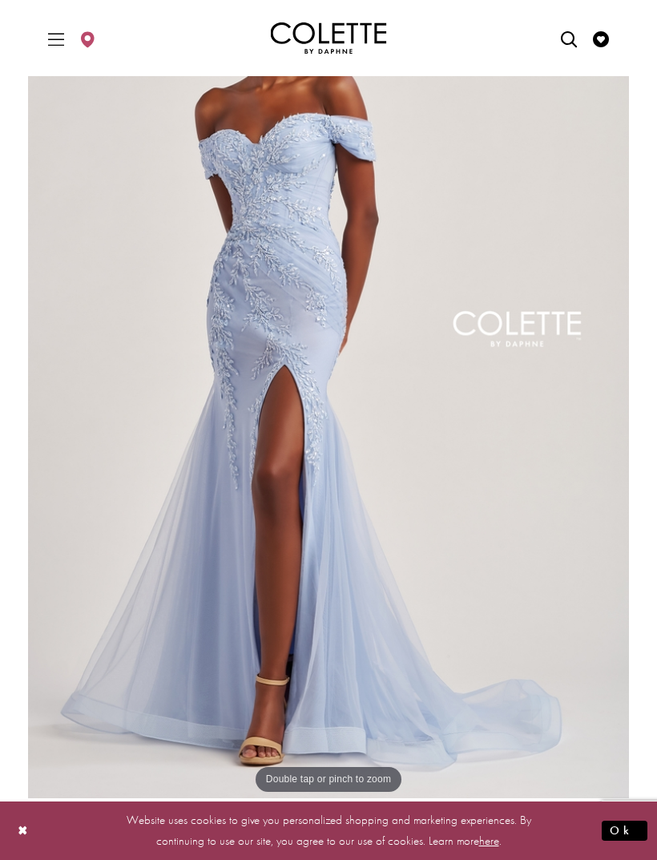
scroll to position [180, 0]
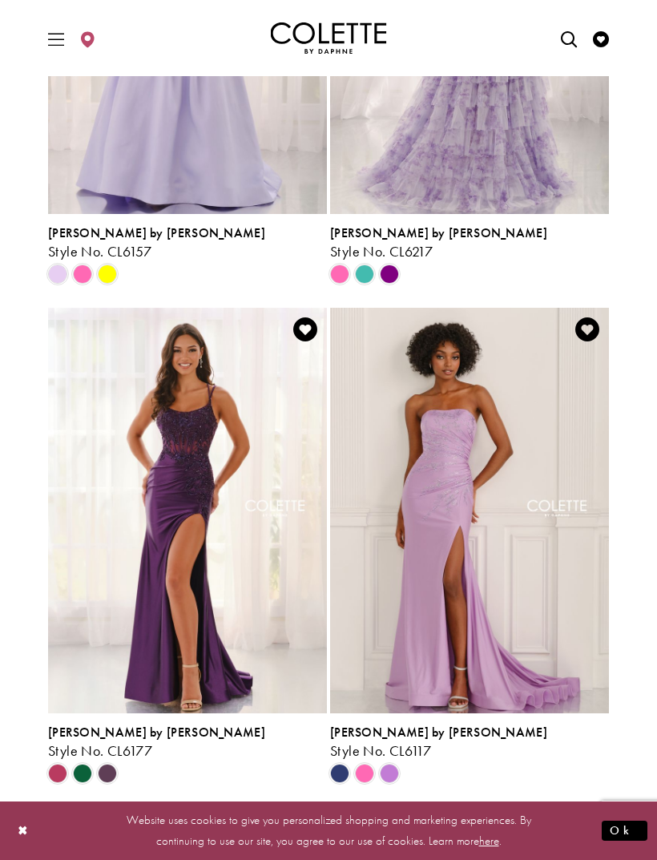
click at [55, 44] on icon "Toggle Main Navigation Menu" at bounding box center [56, 39] width 16 height 16
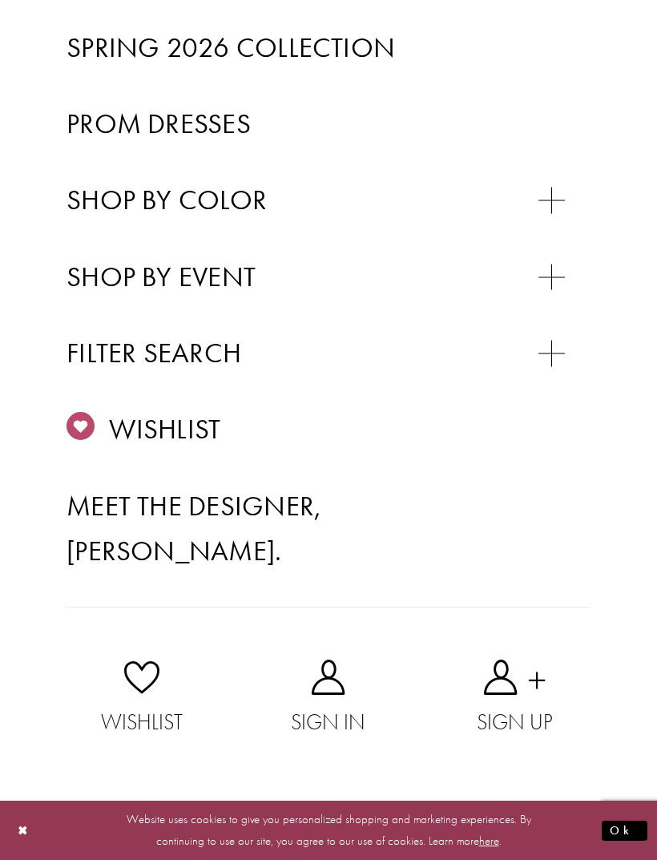
scroll to position [607, 0]
click at [0, 0] on div "Primary block" at bounding box center [0, 0] width 0 height 0
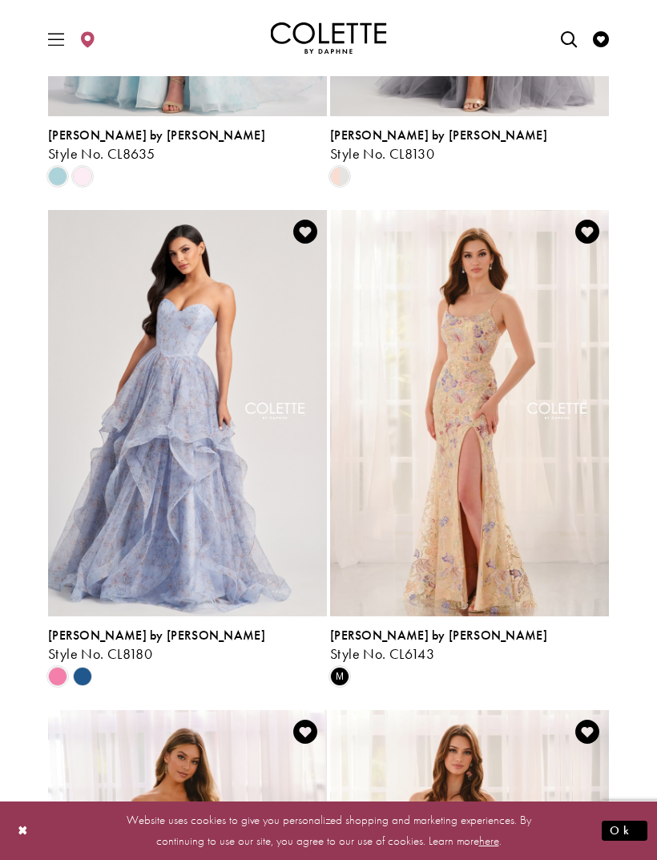
scroll to position [994, 0]
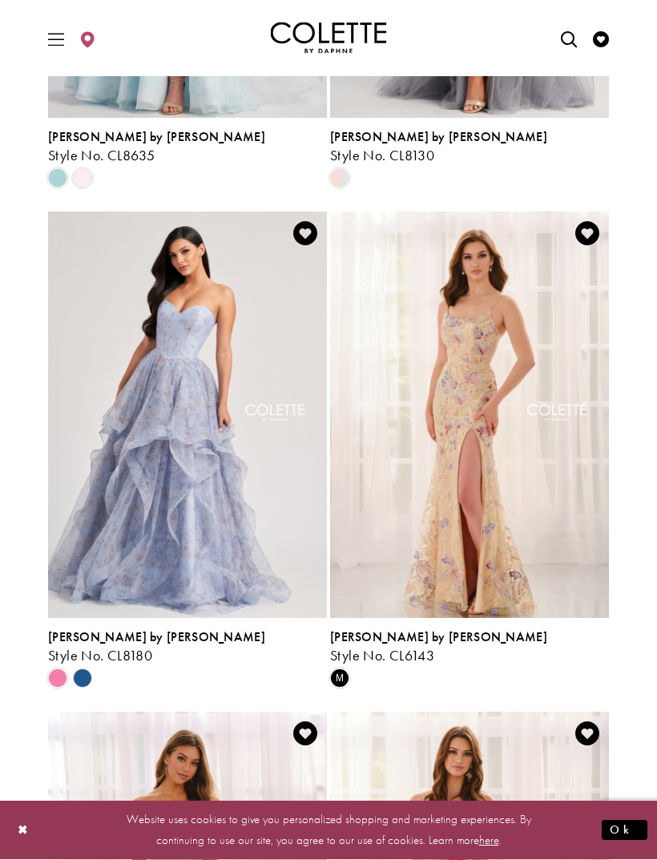
click at [37, 44] on div "Primary block" at bounding box center [328, 38] width 601 height 76
click at [57, 50] on span "Toggle Main Navigation Menu" at bounding box center [56, 38] width 24 height 44
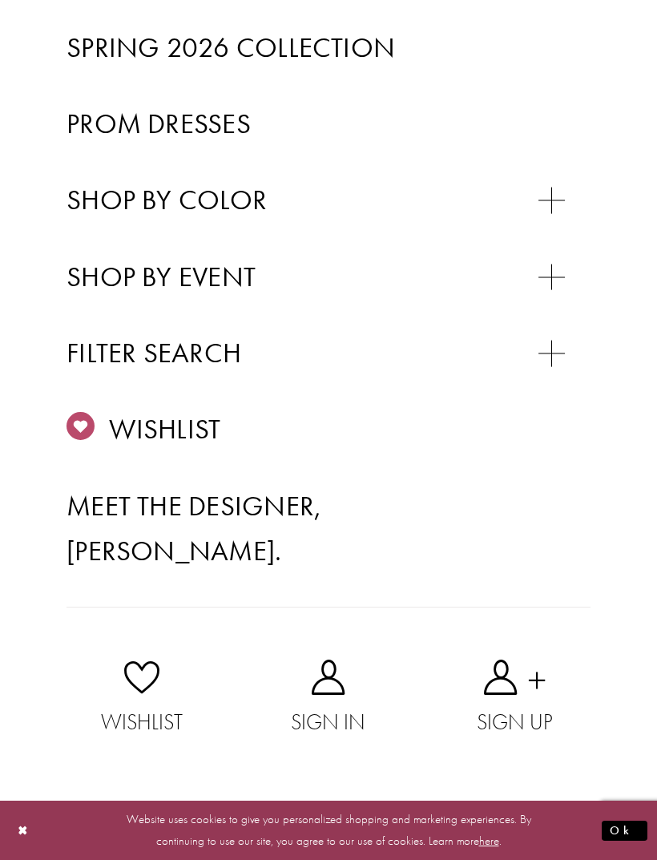
scroll to position [614, 0]
click at [0, 0] on div "Primary block" at bounding box center [0, 0] width 0 height 0
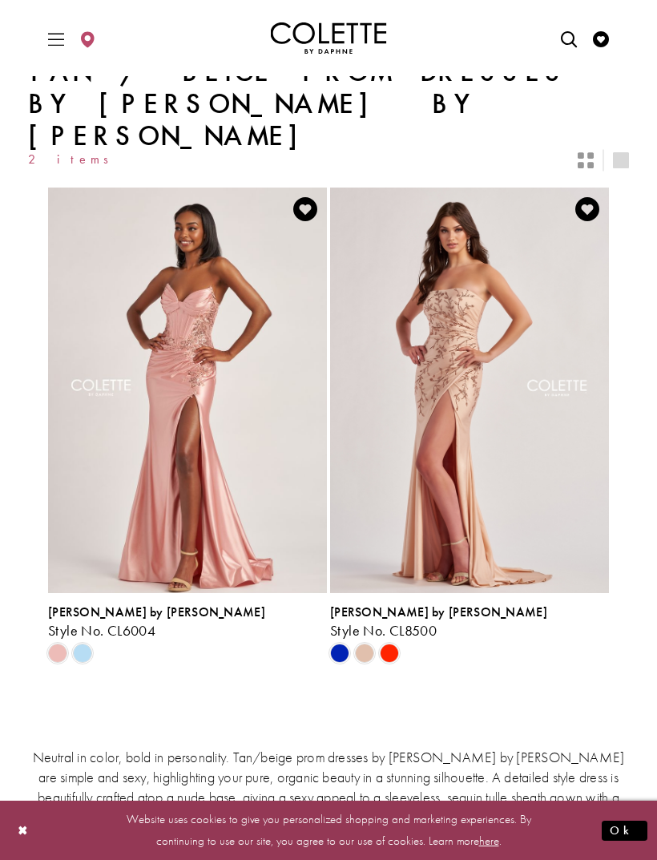
scroll to position [19, 0]
click at [38, 50] on div "Primary block" at bounding box center [328, 38] width 601 height 76
click at [51, 50] on span "Toggle Main Navigation Menu" at bounding box center [56, 38] width 24 height 44
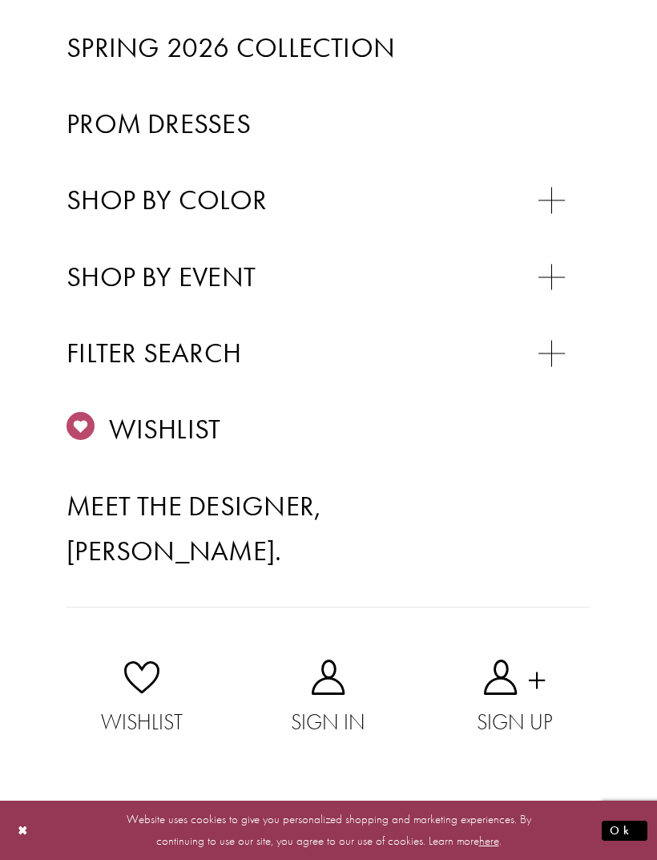
scroll to position [544, 0]
click at [0, 0] on div "Primary block" at bounding box center [0, 0] width 0 height 0
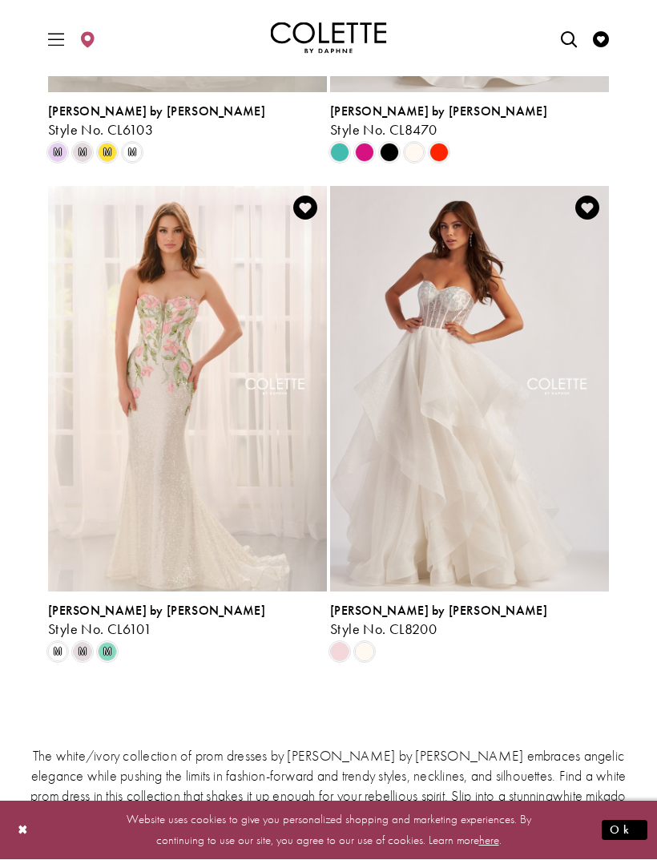
scroll to position [522, 0]
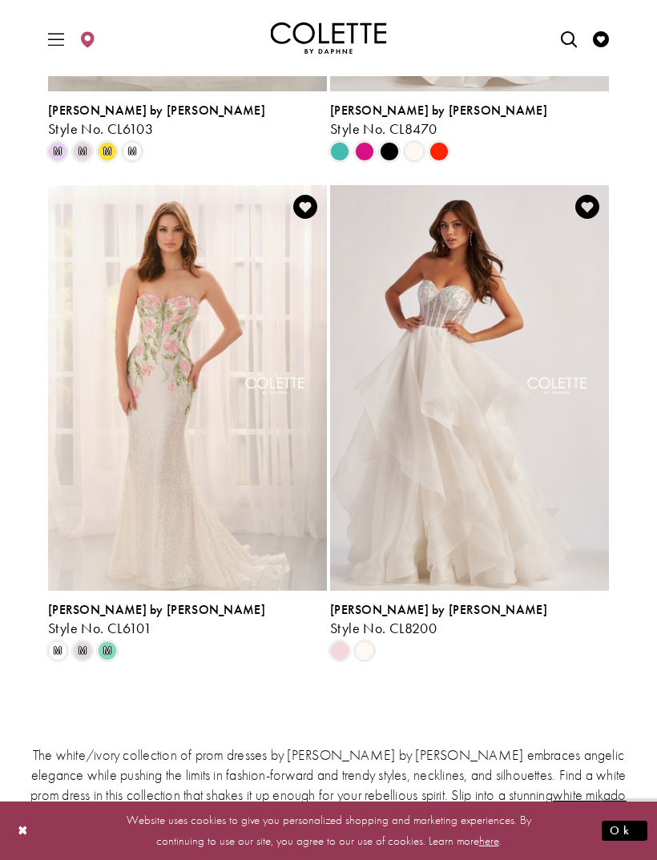
click at [340, 641] on span "Product List" at bounding box center [339, 650] width 19 height 19
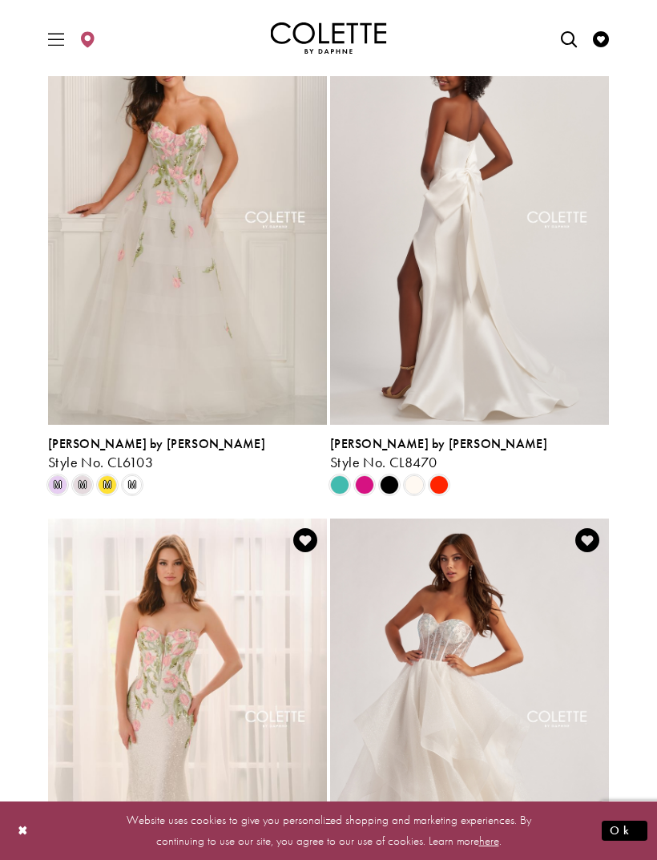
scroll to position [157, 0]
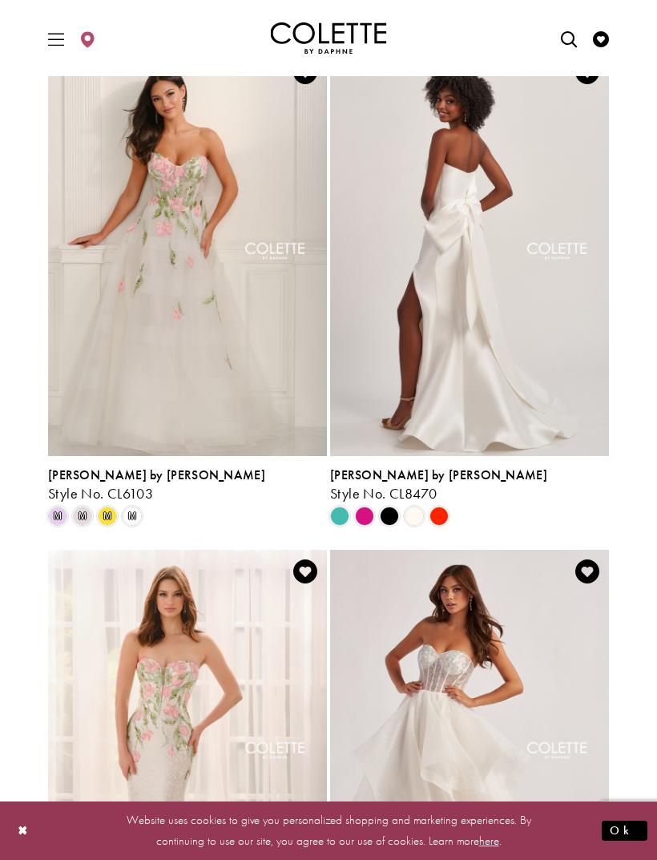
click at [363, 507] on span "Product List" at bounding box center [364, 516] width 19 height 19
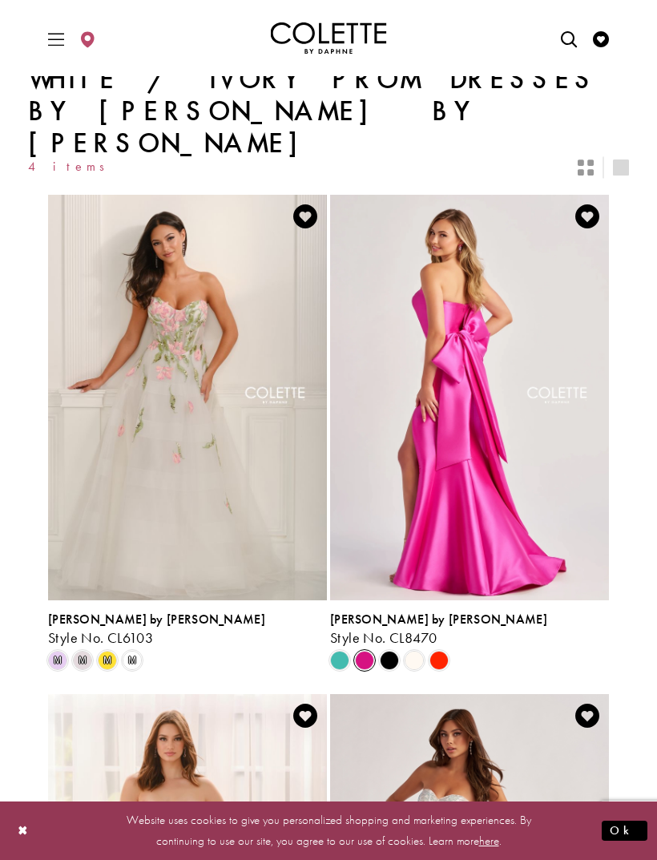
scroll to position [0, 0]
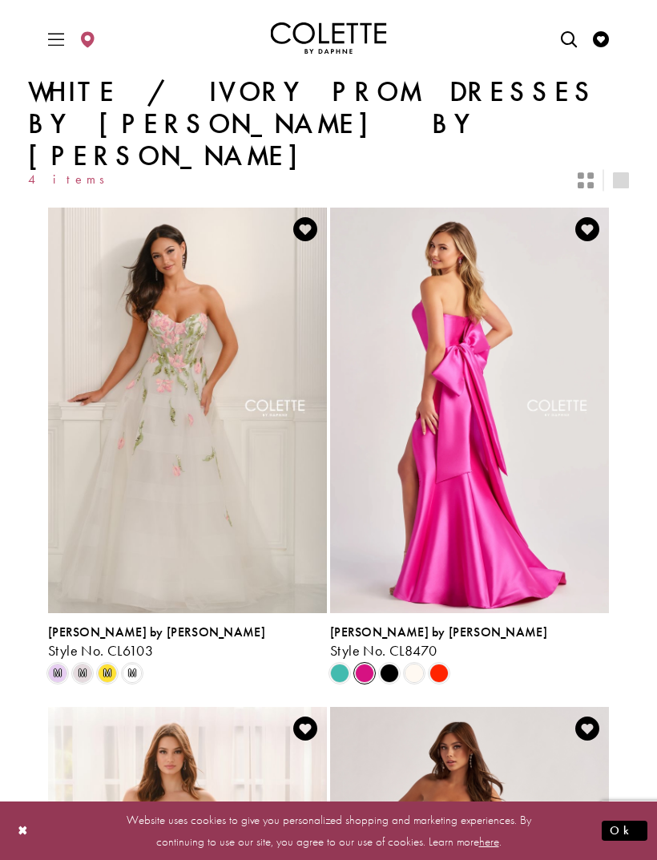
click at [63, 664] on span "m" at bounding box center [57, 673] width 19 height 19
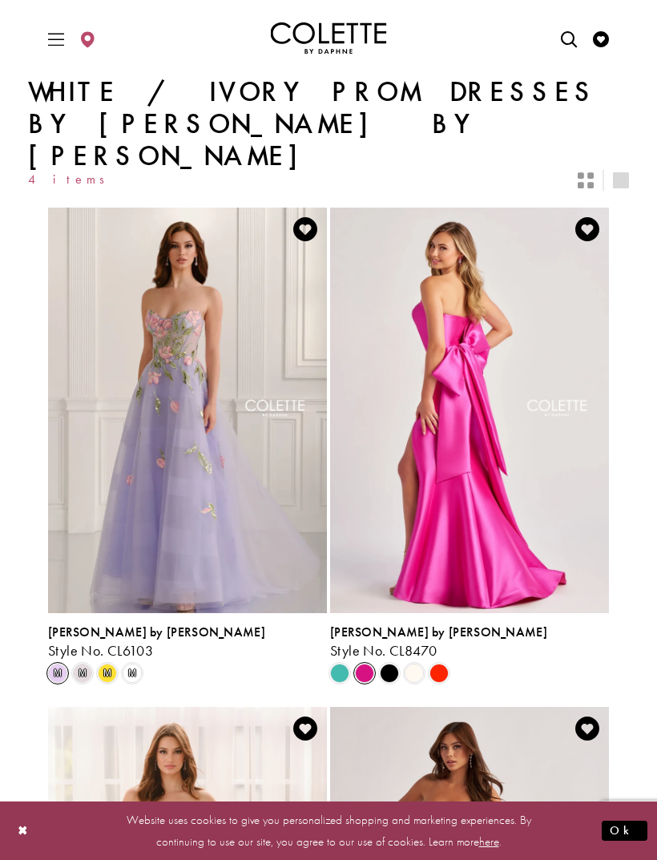
click at [84, 664] on span "m" at bounding box center [82, 673] width 19 height 19
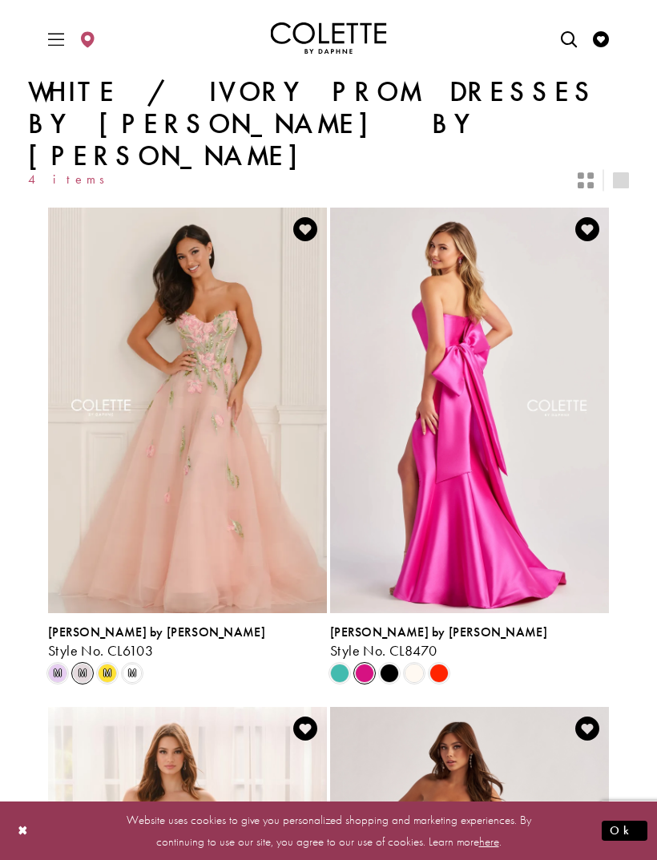
click at [106, 664] on span "m" at bounding box center [107, 673] width 19 height 19
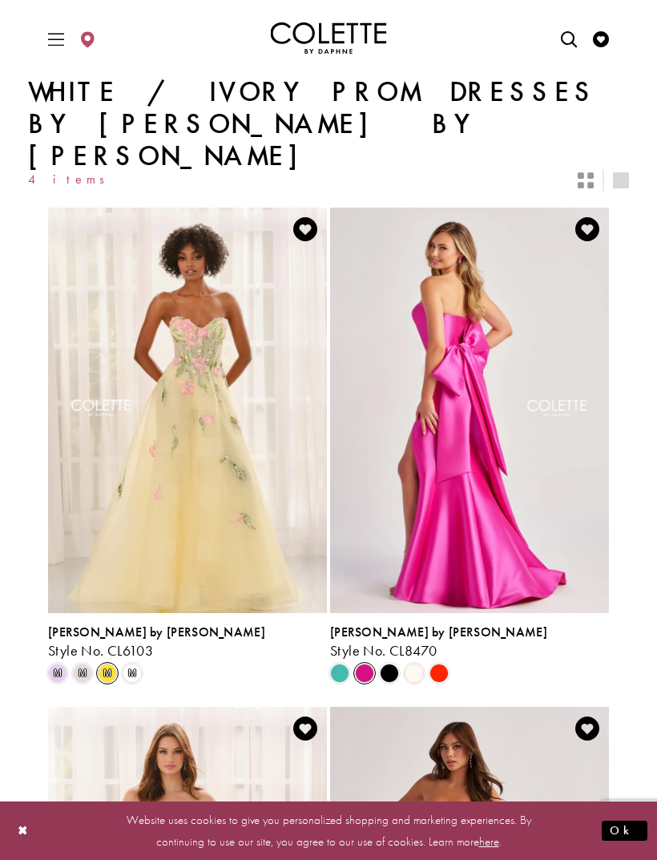
click at [129, 664] on span "m" at bounding box center [132, 673] width 19 height 19
